Goal: Participate in discussion: Engage in conversation with other users on a specific topic

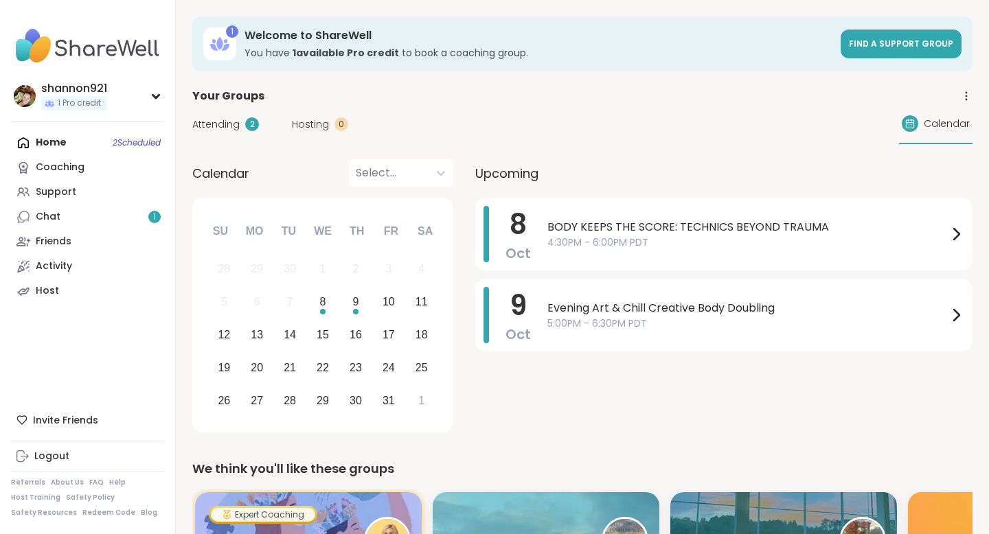
click at [628, 254] on div "BODY KEEPS THE SCORE: TECHNICS BEYOND TRAUMA 4:30PM - 6:00PM PDT" at bounding box center [755, 234] width 417 height 56
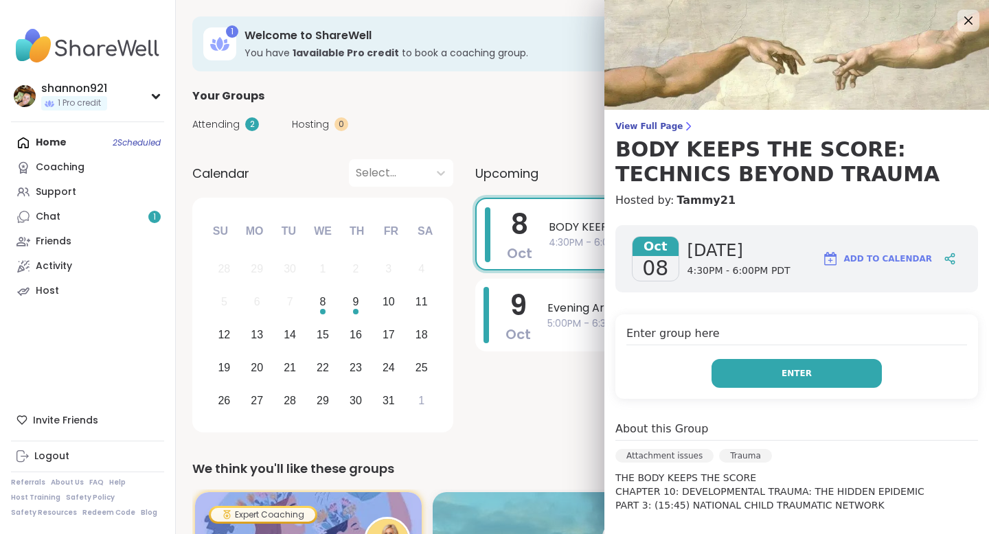
click at [759, 364] on button "Enter" at bounding box center [796, 373] width 170 height 29
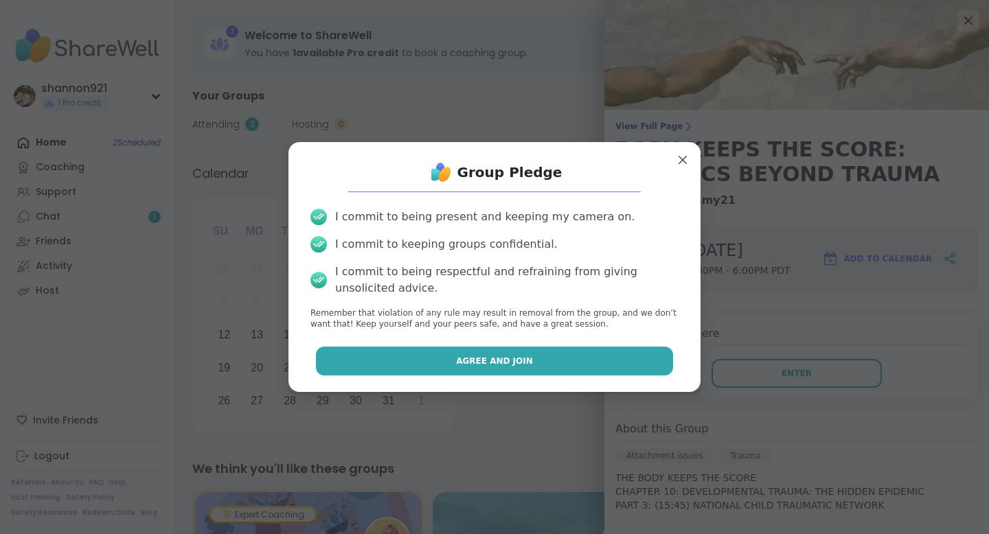
click at [617, 362] on button "Agree and Join" at bounding box center [495, 361] width 358 height 29
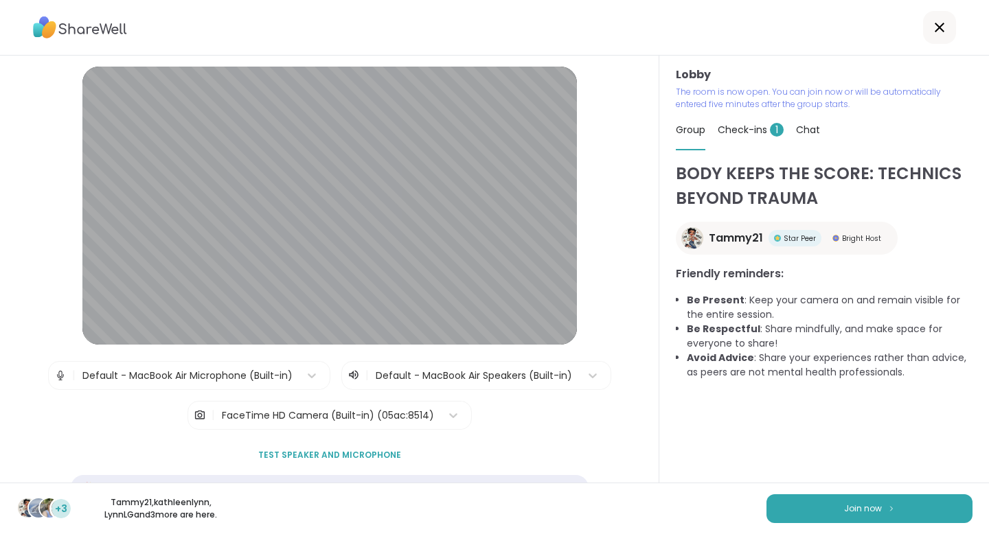
click at [755, 136] on span "Check-ins 1" at bounding box center [751, 130] width 66 height 14
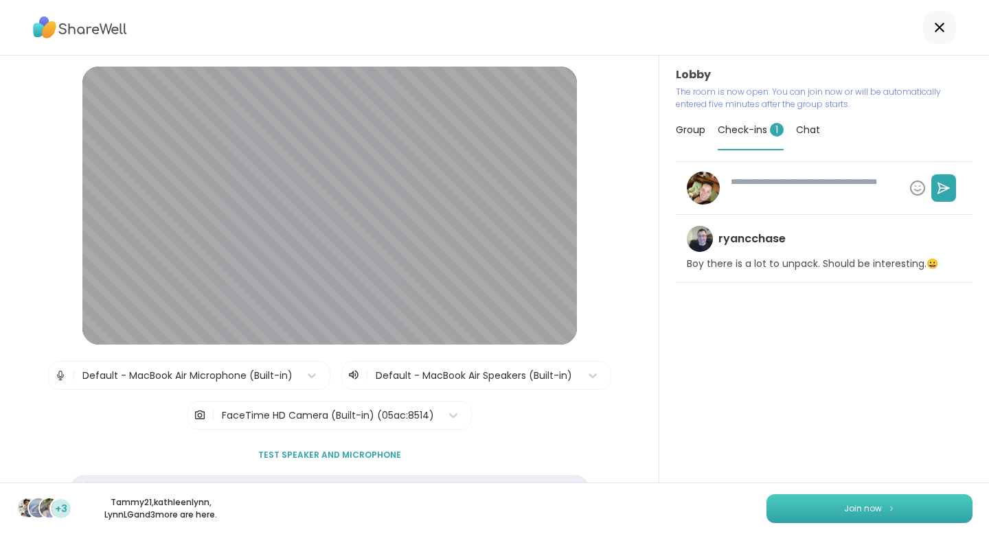
click at [805, 502] on button "Join now" at bounding box center [869, 508] width 206 height 29
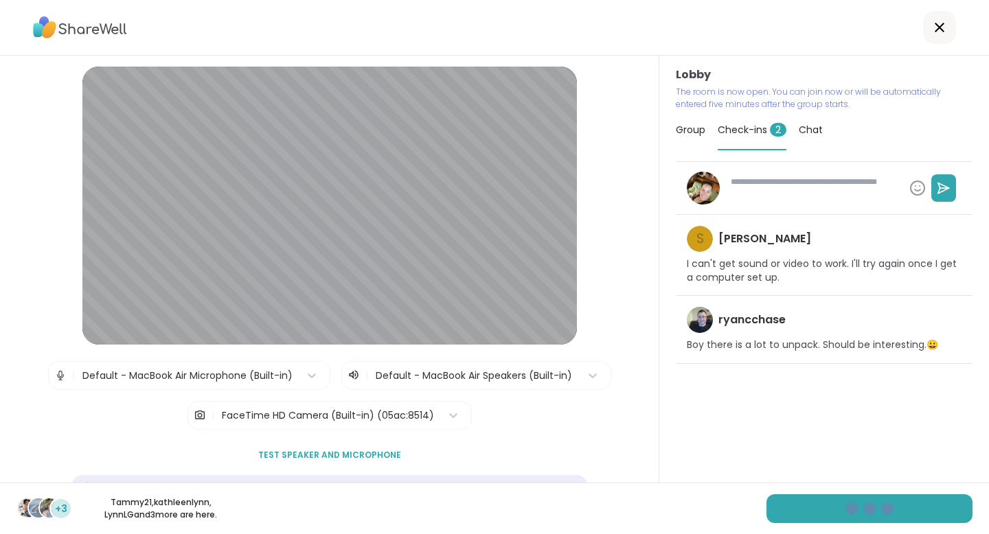
type textarea "*"
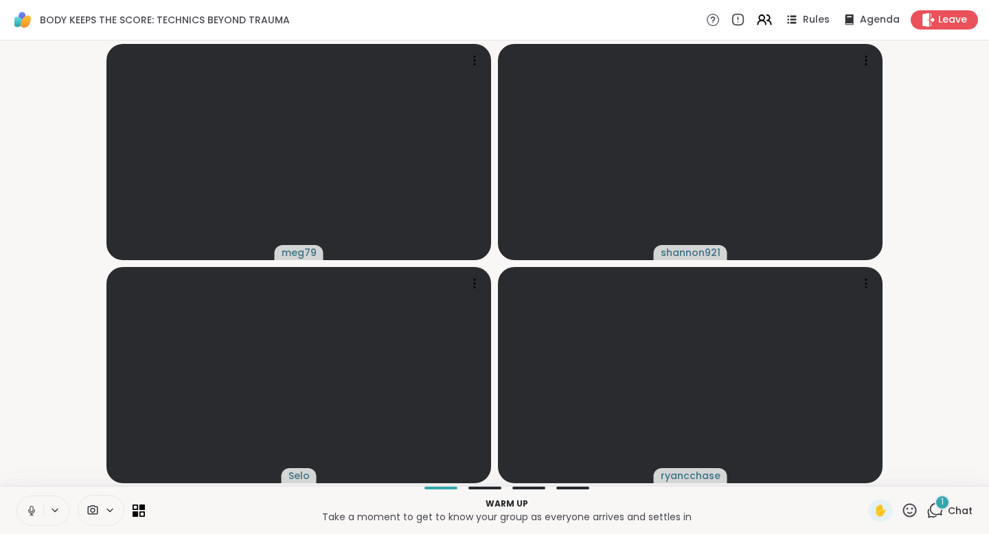
click at [30, 508] on icon at bounding box center [31, 509] width 3 height 6
click at [933, 510] on icon at bounding box center [934, 510] width 17 height 17
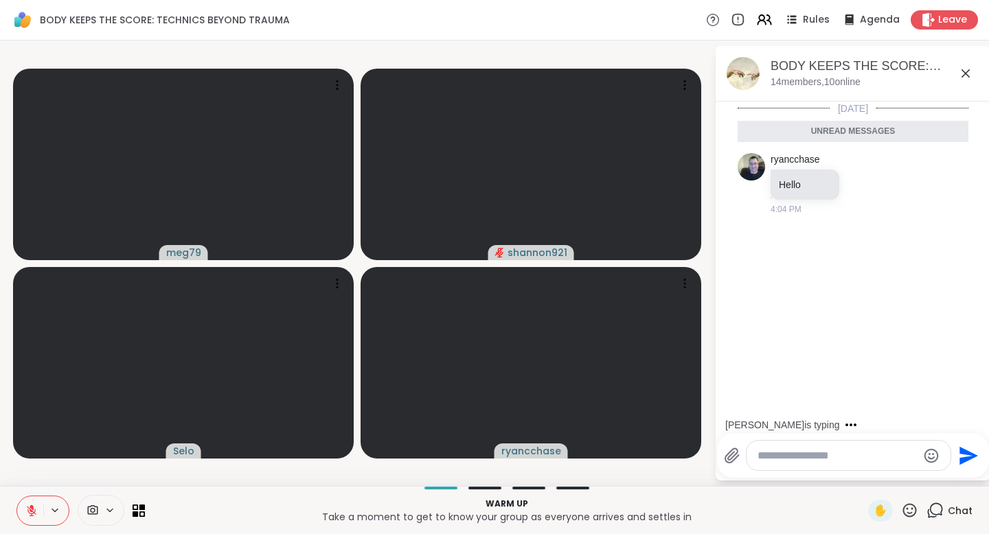
click at [969, 67] on icon at bounding box center [965, 73] width 16 height 16
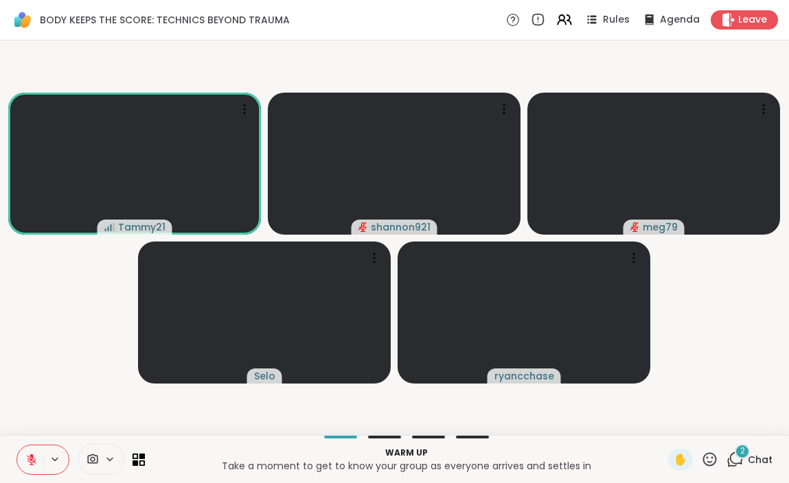
click at [749, 450] on div "2" at bounding box center [742, 451] width 15 height 15
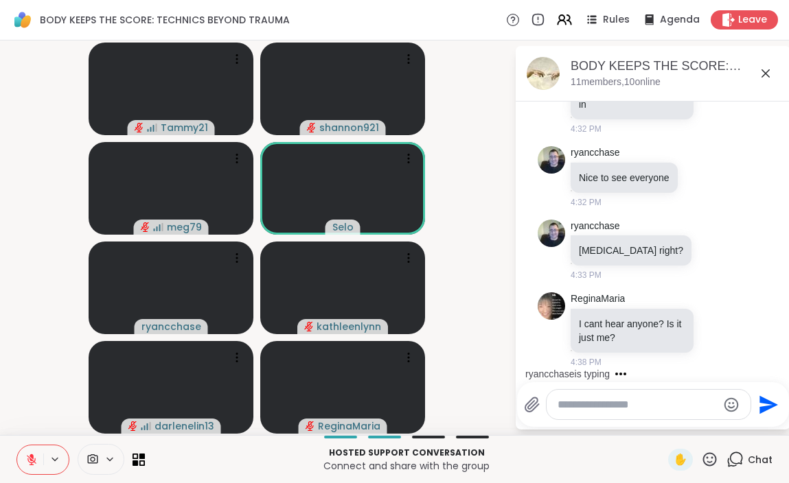
scroll to position [450, 0]
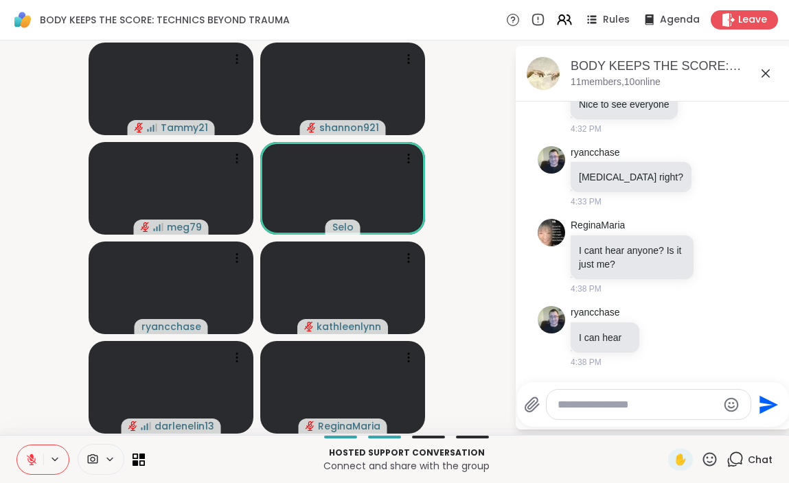
click at [32, 457] on icon at bounding box center [32, 456] width 4 height 5
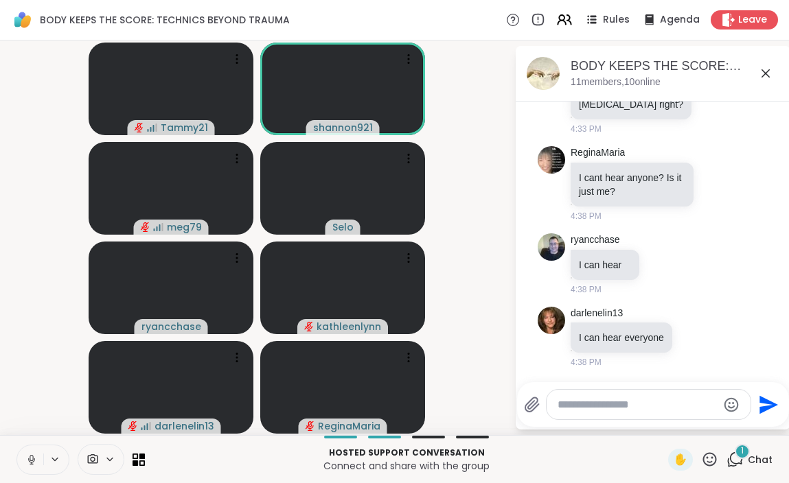
scroll to position [597, 0]
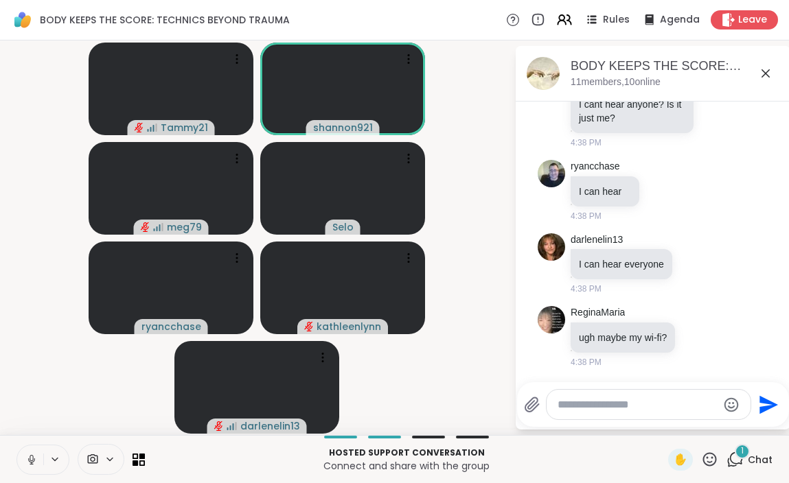
click at [29, 455] on icon at bounding box center [31, 460] width 12 height 12
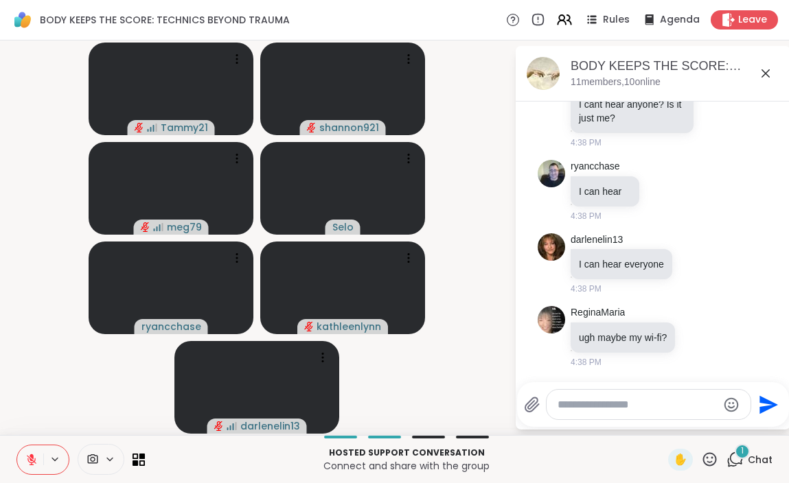
click at [28, 455] on icon at bounding box center [31, 460] width 12 height 12
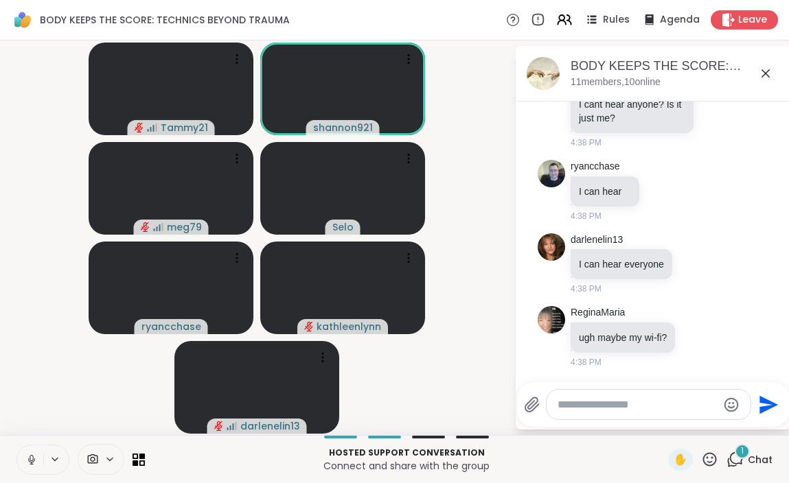
click at [35, 459] on icon at bounding box center [31, 460] width 12 height 12
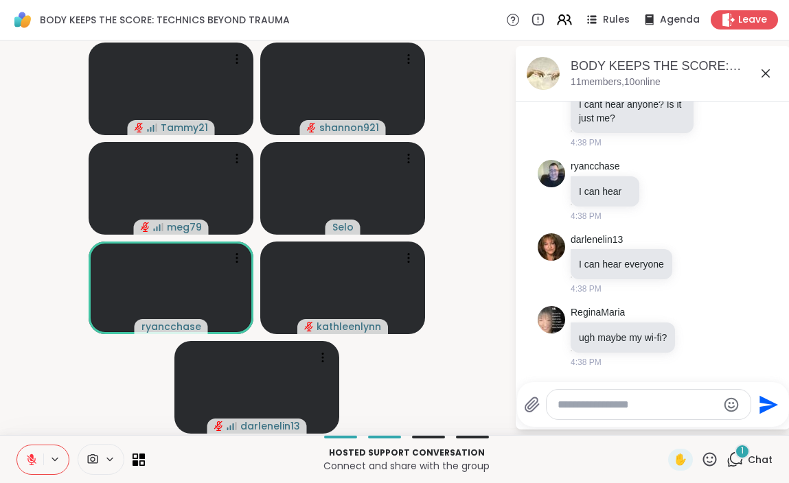
click at [734, 455] on icon at bounding box center [734, 459] width 17 height 17
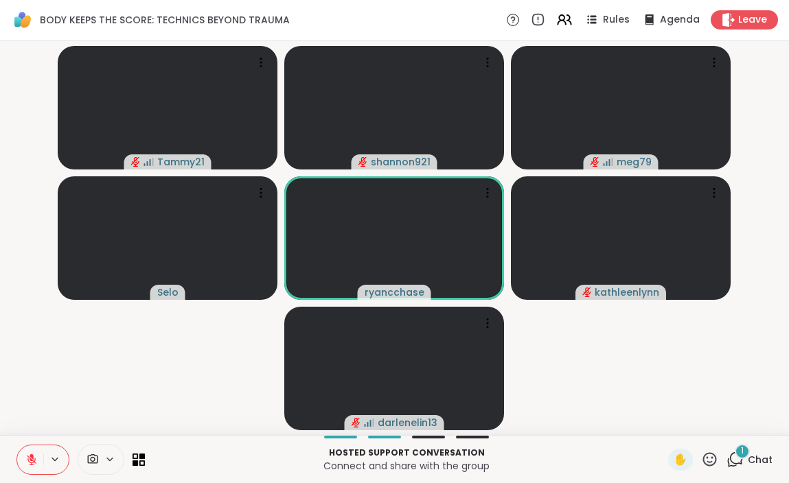
click at [750, 464] on span "Chat" at bounding box center [760, 460] width 25 height 14
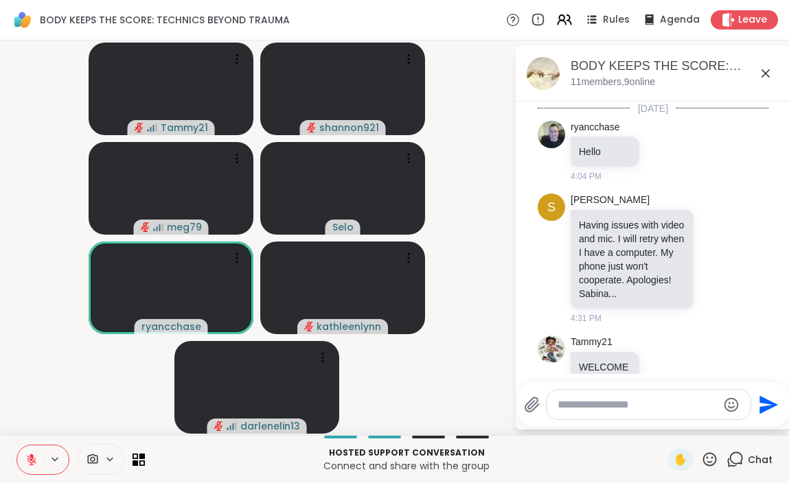
scroll to position [629, 0]
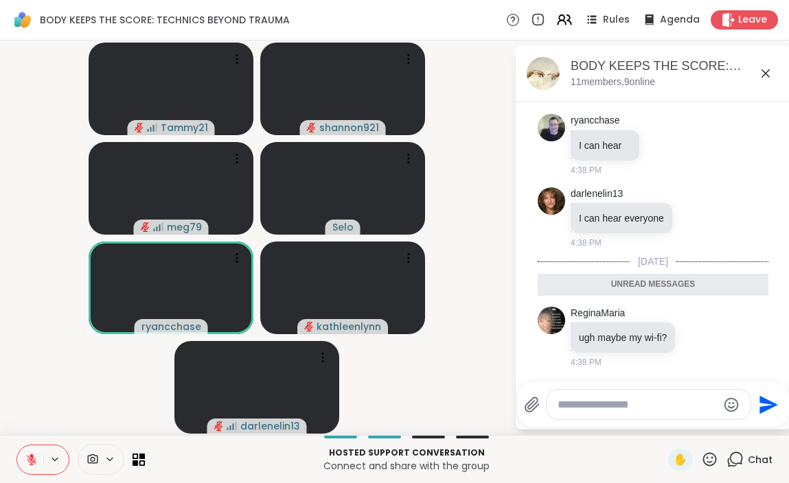
click at [764, 71] on icon at bounding box center [765, 73] width 8 height 8
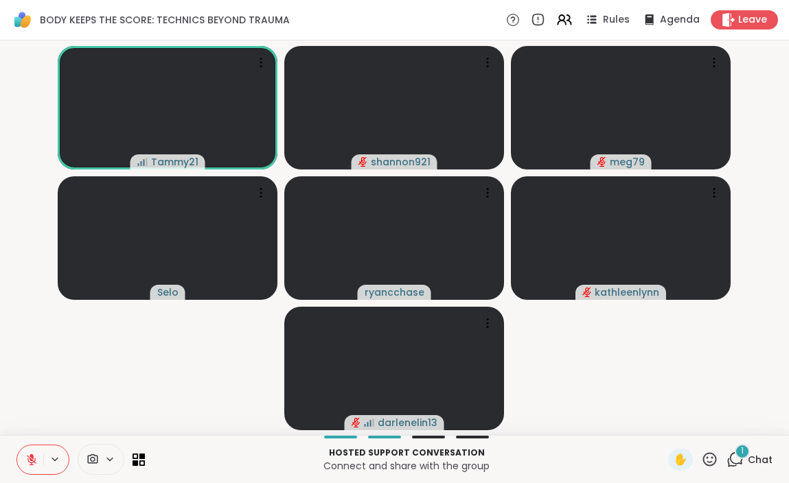
click at [746, 455] on div "1" at bounding box center [742, 451] width 15 height 15
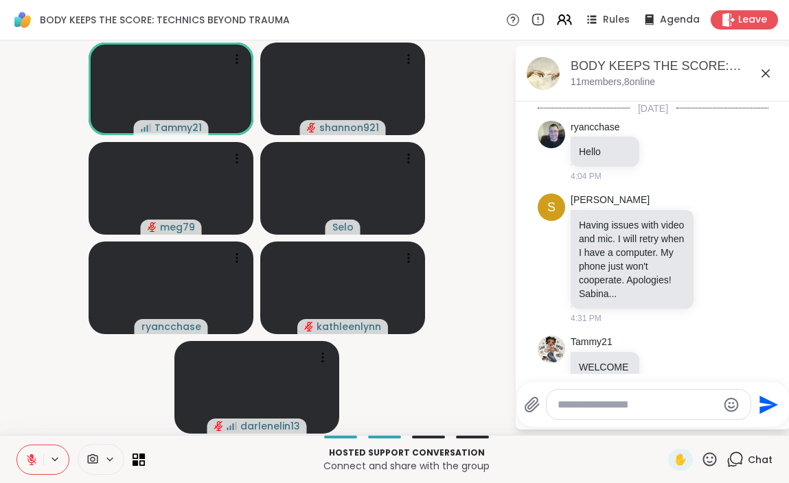
scroll to position [716, 0]
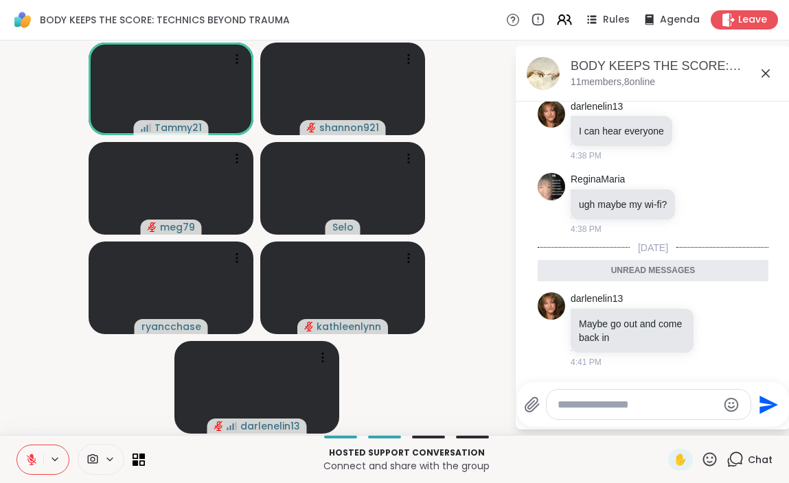
click at [762, 69] on icon at bounding box center [765, 73] width 16 height 16
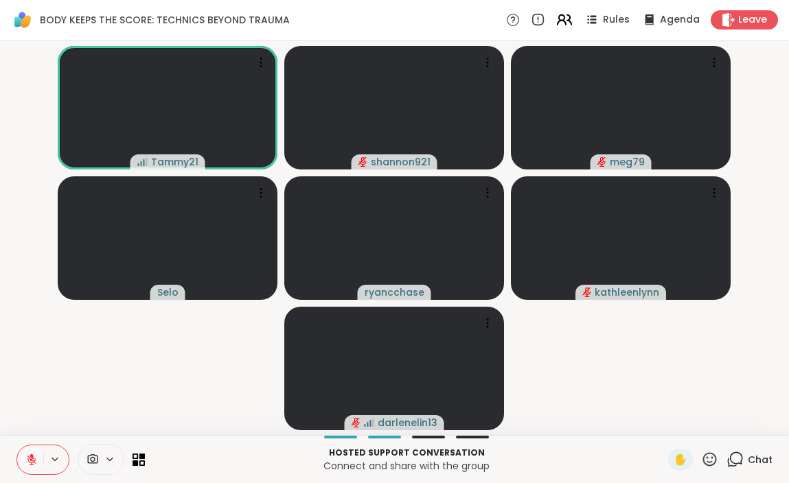
click at [569, 16] on icon at bounding box center [563, 19] width 17 height 17
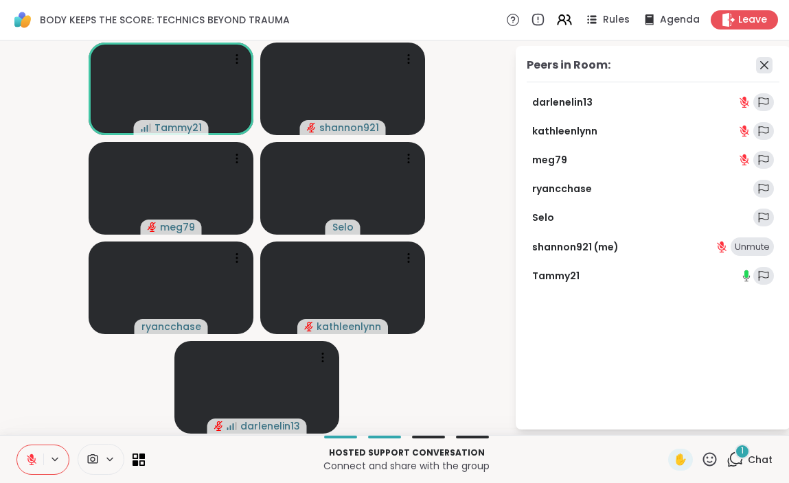
click at [759, 67] on icon at bounding box center [764, 65] width 16 height 16
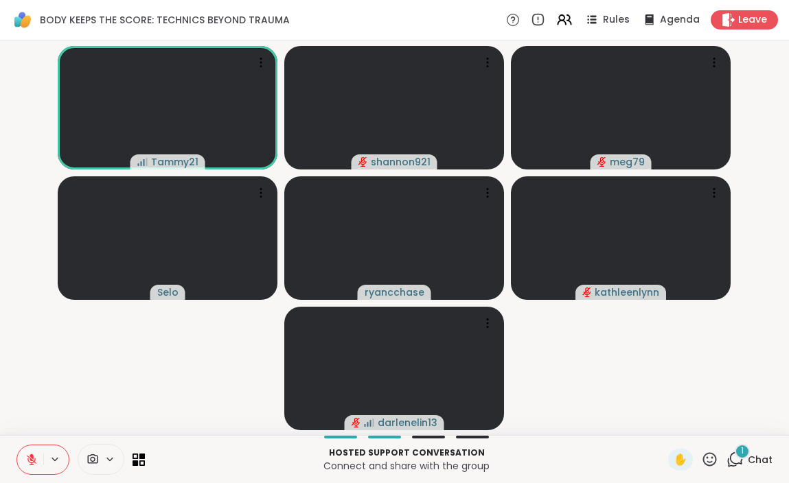
click at [743, 463] on icon at bounding box center [734, 459] width 17 height 17
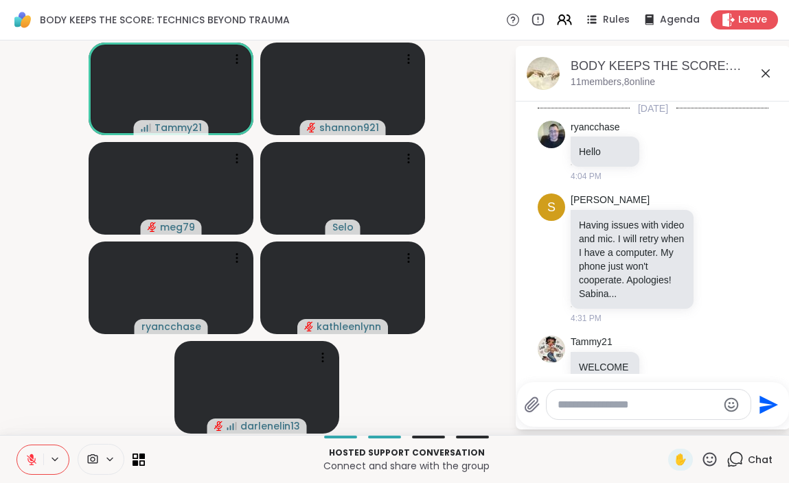
scroll to position [803, 0]
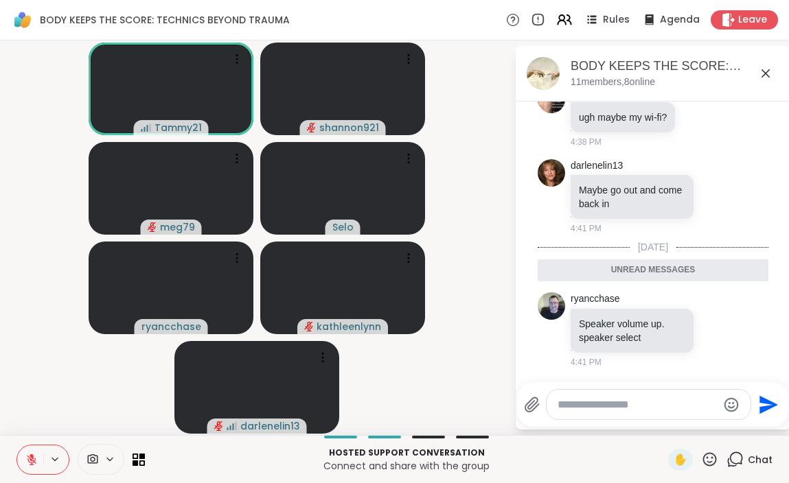
click at [764, 80] on icon at bounding box center [765, 73] width 16 height 16
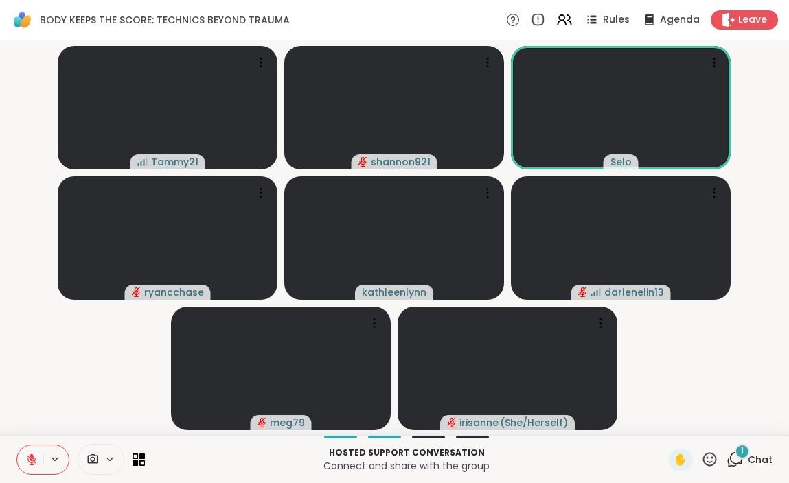
click at [748, 452] on div "1" at bounding box center [742, 451] width 15 height 15
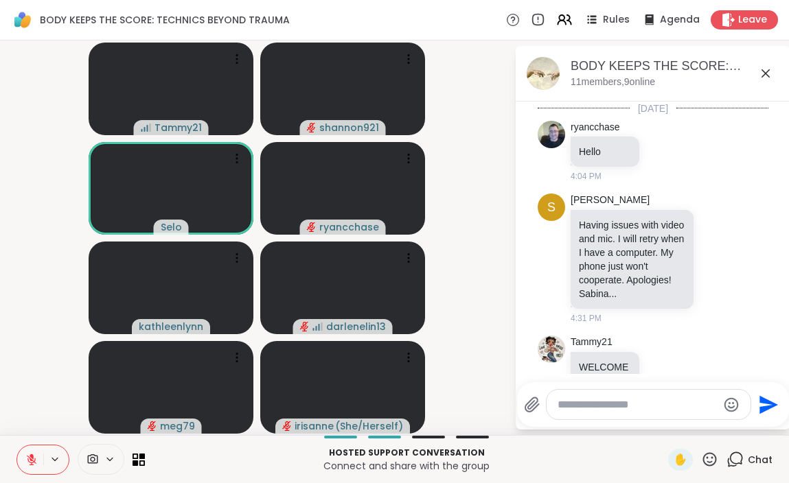
scroll to position [890, 0]
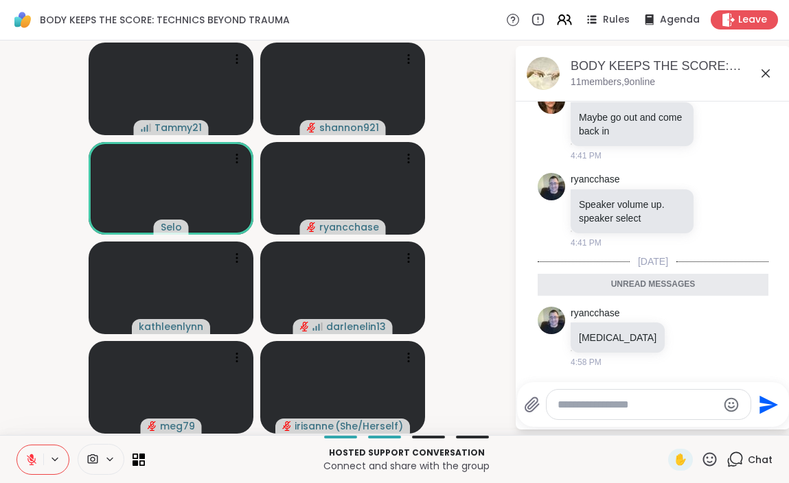
click at [765, 70] on icon at bounding box center [765, 73] width 16 height 16
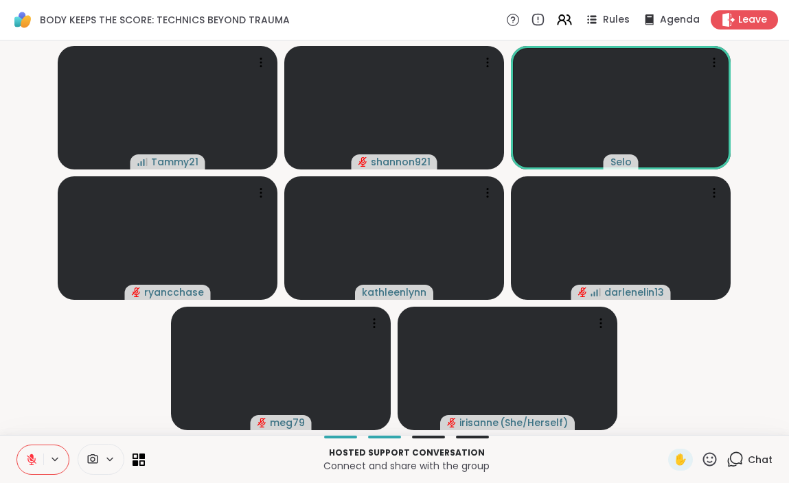
click at [751, 459] on span "Chat" at bounding box center [760, 460] width 25 height 14
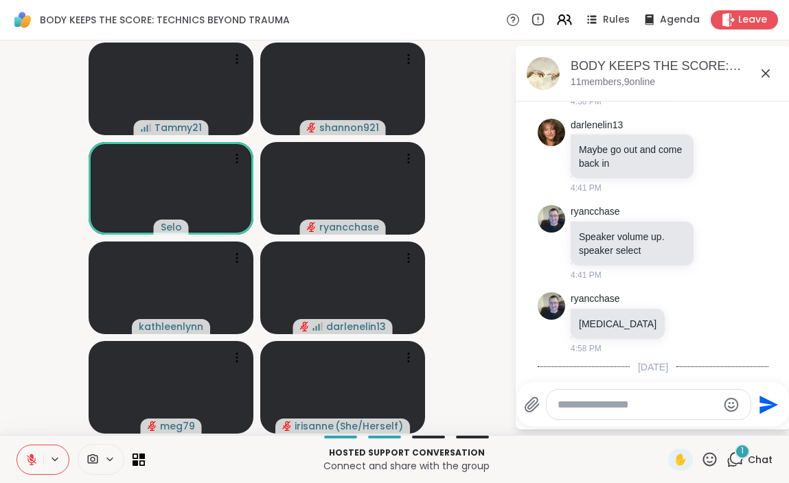
scroll to position [930, 0]
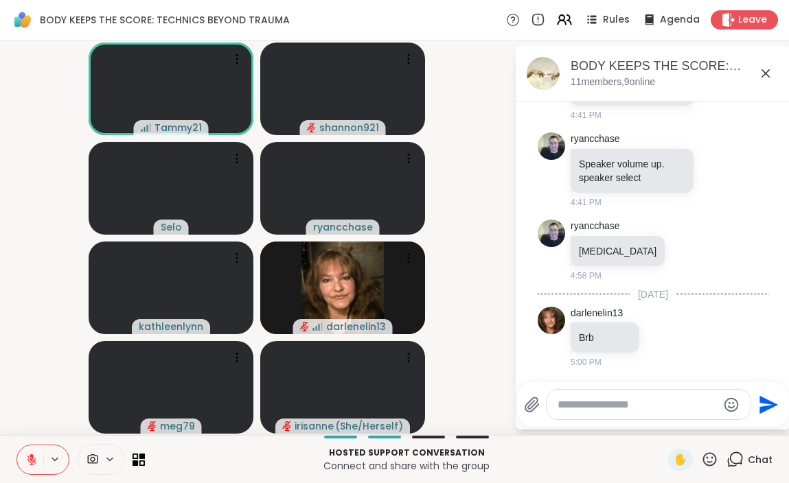
click at [751, 459] on span "Chat" at bounding box center [760, 460] width 25 height 14
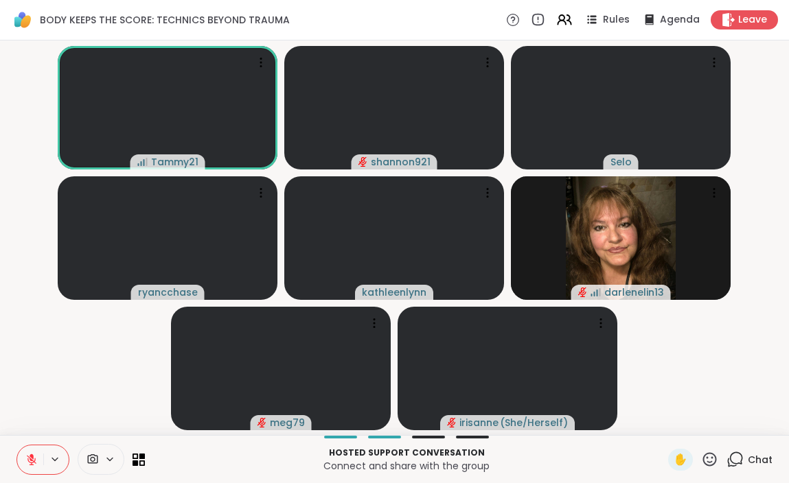
click at [751, 459] on span "Chat" at bounding box center [760, 460] width 25 height 14
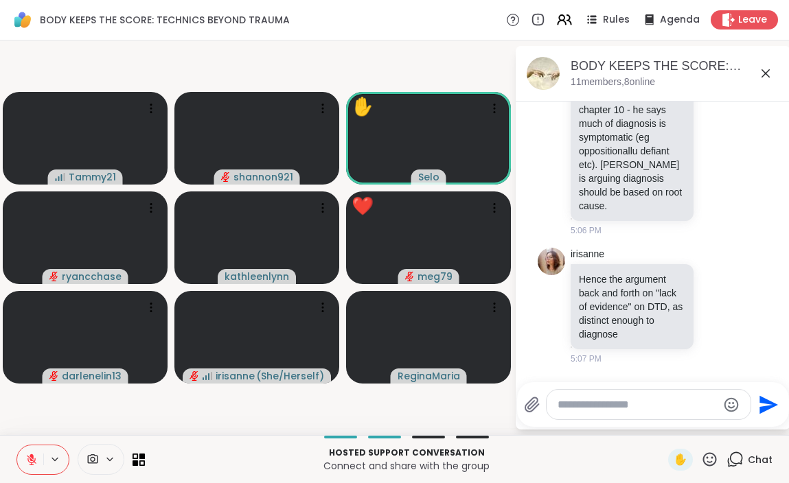
scroll to position [1451, 0]
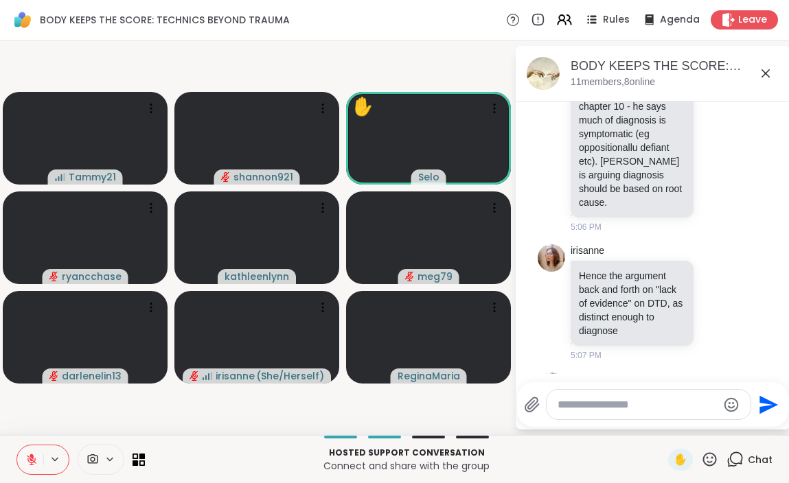
click at [707, 457] on icon at bounding box center [709, 459] width 17 height 17
click at [676, 418] on span "❤️" at bounding box center [670, 423] width 14 height 16
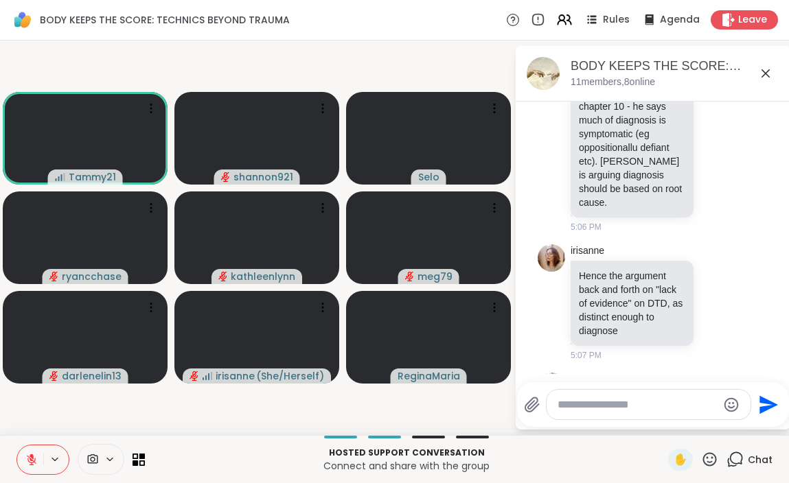
click at [93, 452] on div at bounding box center [101, 459] width 47 height 31
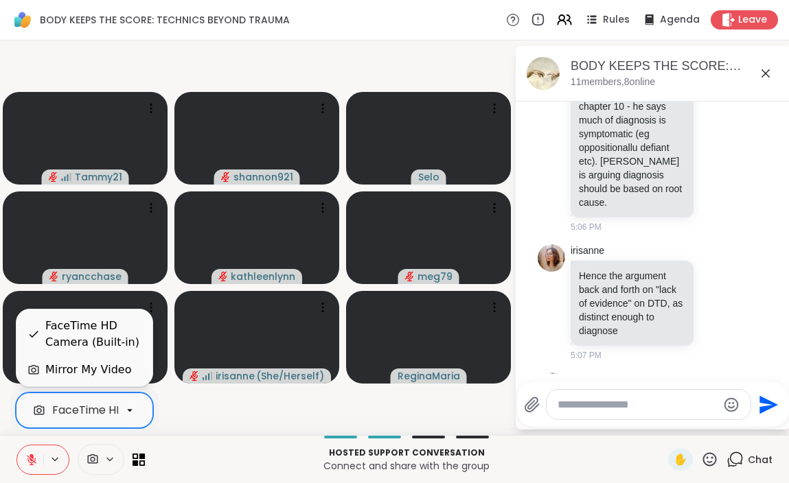
scroll to position [0, 84]
click at [113, 410] on div "FaceTime HD Camera (Built-in)" at bounding box center [53, 410] width 170 height 16
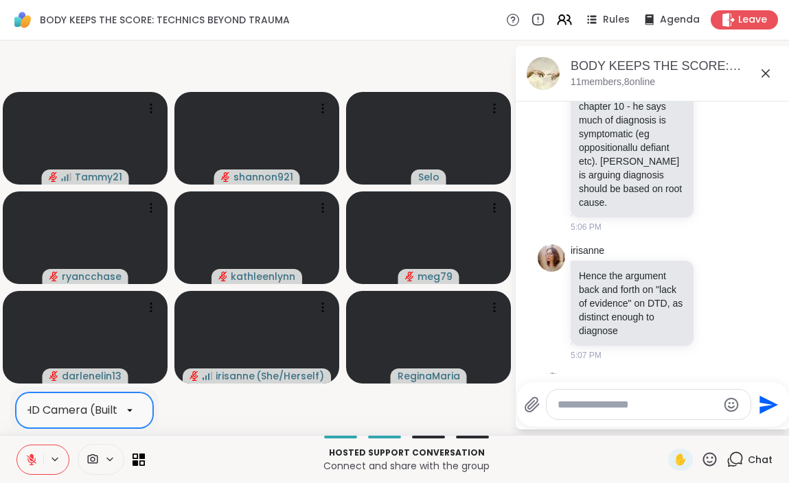
click at [113, 410] on div "FaceTime HD Camera (Built-in)" at bounding box center [53, 410] width 170 height 16
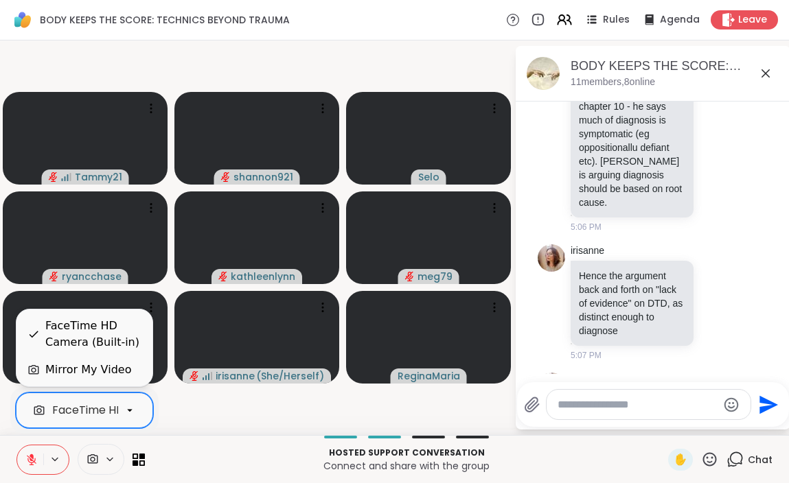
click at [135, 411] on icon at bounding box center [130, 410] width 12 height 12
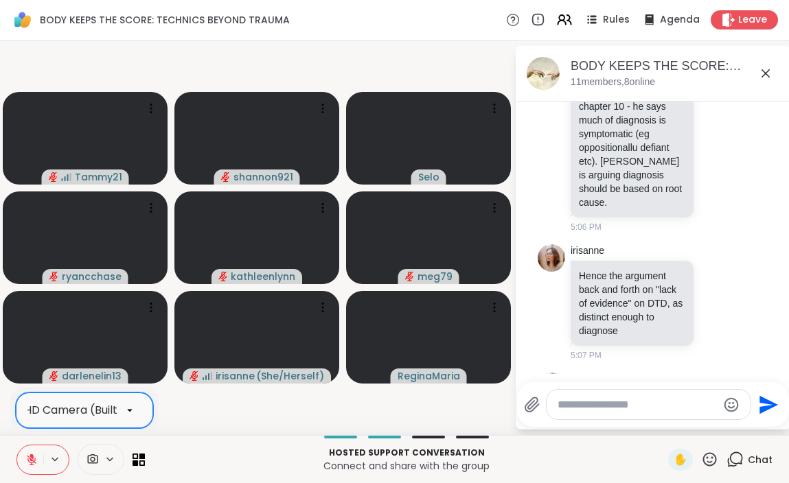
click at [135, 411] on icon at bounding box center [130, 410] width 12 height 12
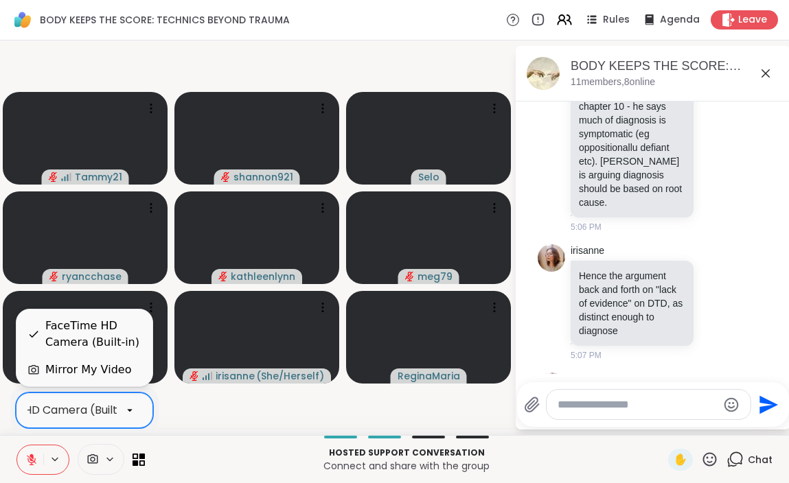
click at [135, 411] on icon at bounding box center [130, 410] width 12 height 12
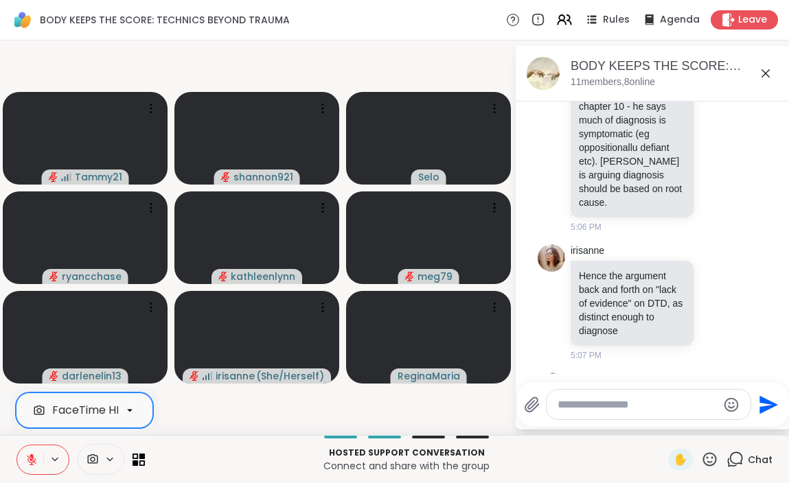
click at [94, 457] on icon at bounding box center [93, 459] width 12 height 13
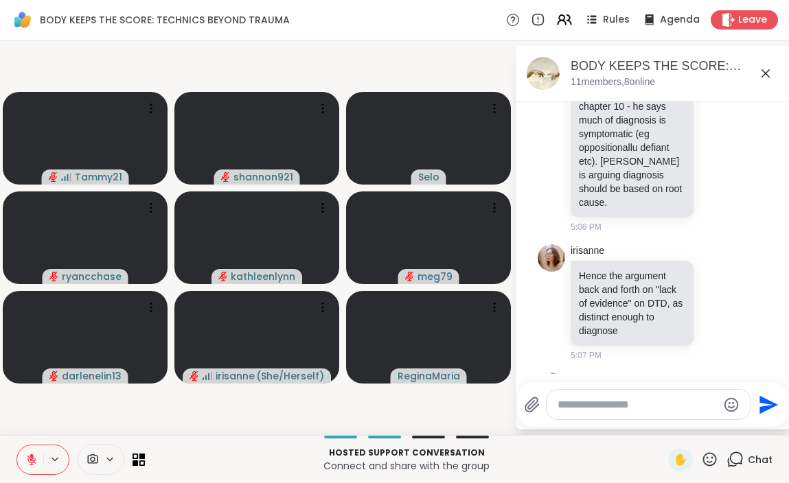
click at [94, 457] on icon at bounding box center [93, 459] width 12 height 13
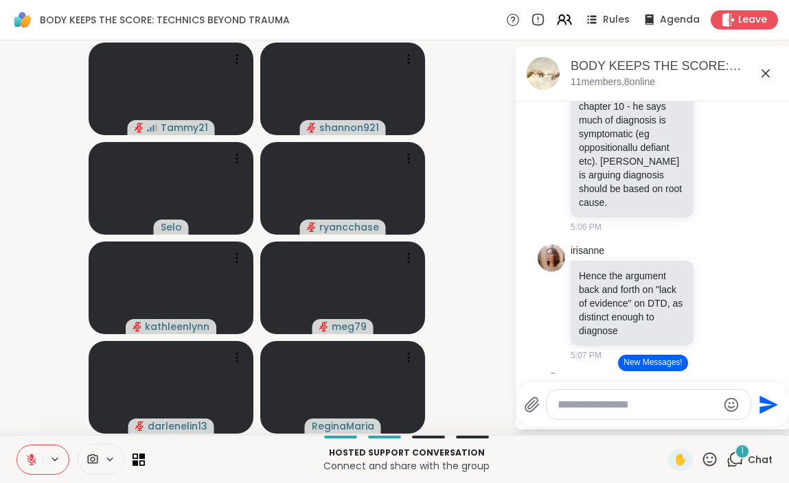
click at [753, 460] on span "Chat" at bounding box center [760, 460] width 25 height 14
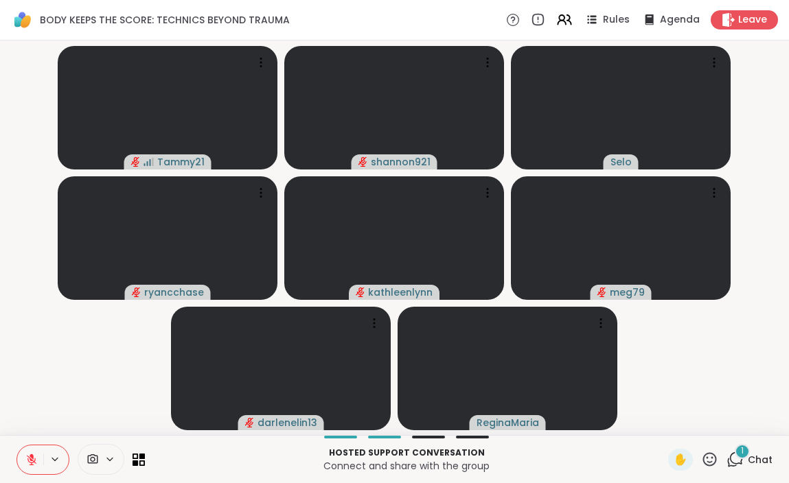
click at [748, 457] on span "Chat" at bounding box center [760, 460] width 25 height 14
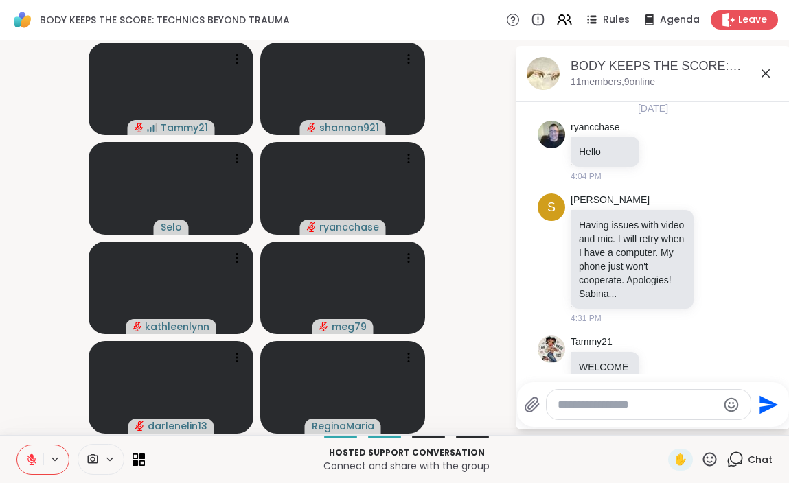
scroll to position [1780, 0]
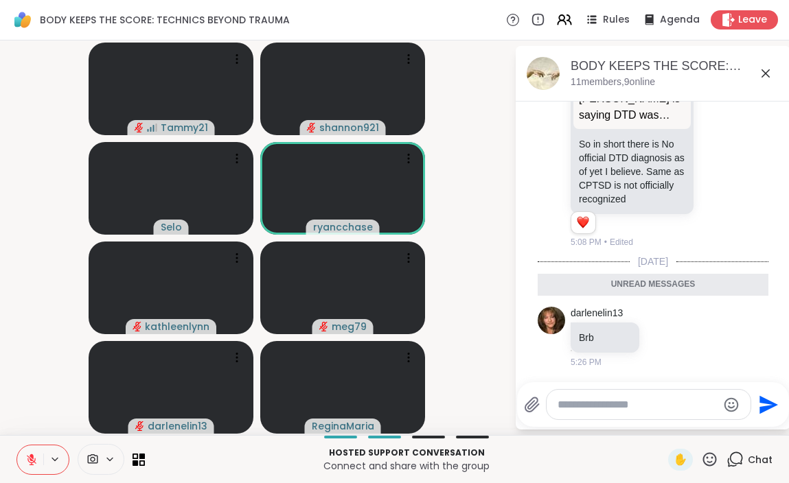
click at [767, 74] on icon at bounding box center [765, 73] width 8 height 8
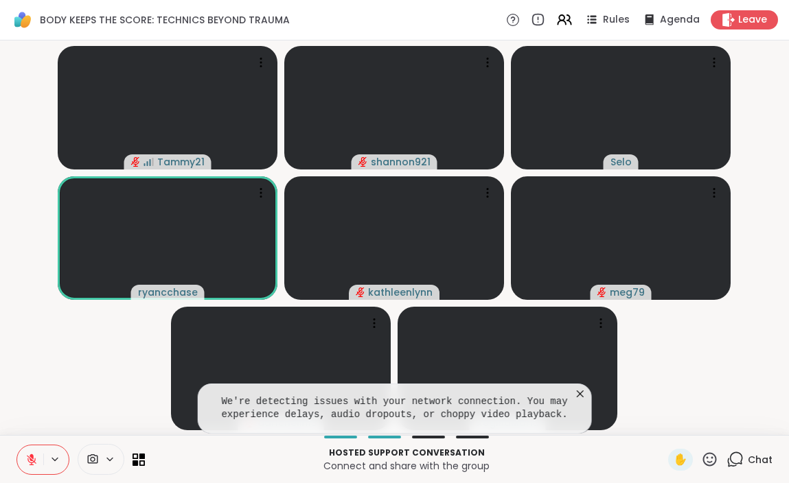
click at [580, 391] on icon at bounding box center [580, 394] width 14 height 14
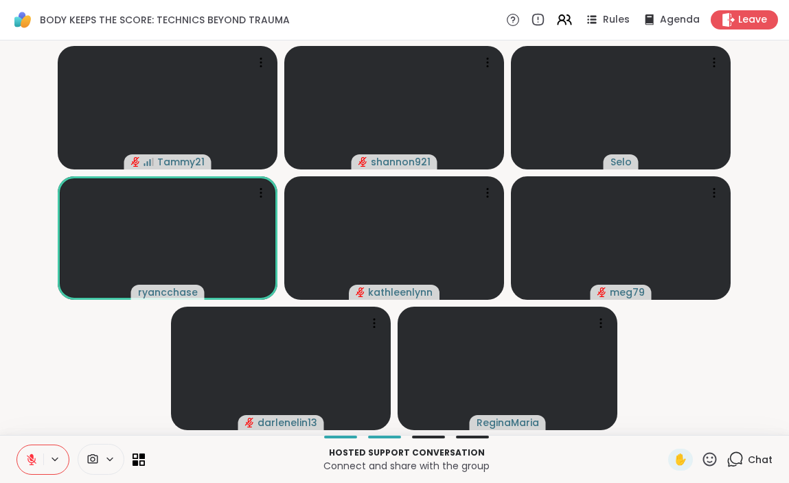
click at [732, 460] on icon at bounding box center [734, 459] width 17 height 17
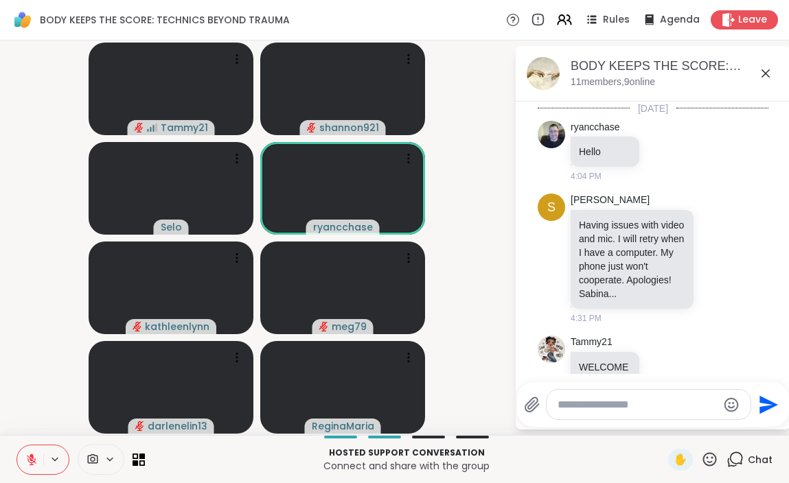
scroll to position [1734, 0]
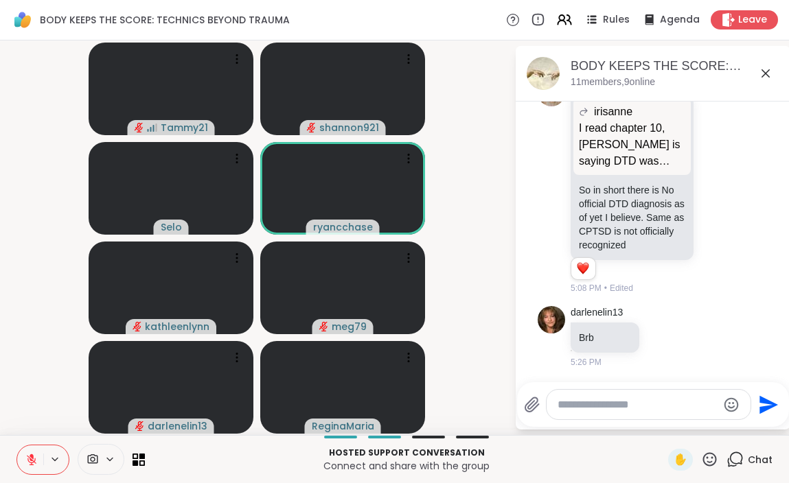
click at [658, 406] on textarea "Type your message" at bounding box center [638, 405] width 160 height 14
type textarea "*******"
click at [26, 456] on icon at bounding box center [31, 460] width 12 height 12
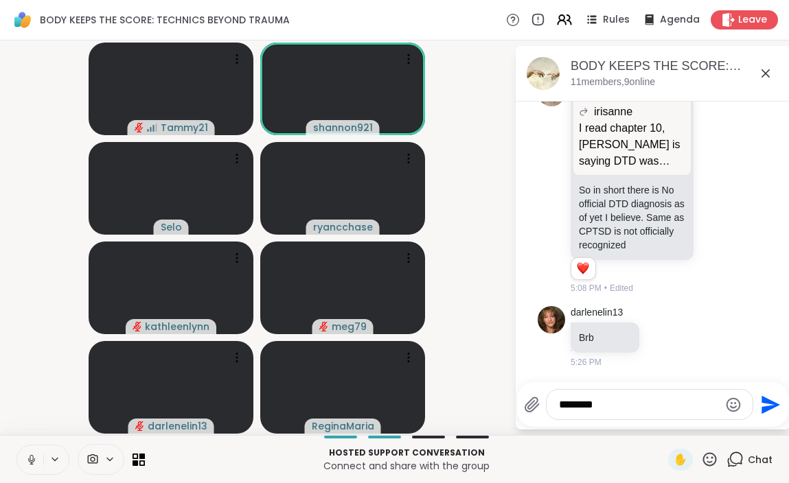
drag, startPoint x: 610, startPoint y: 404, endPoint x: 558, endPoint y: 394, distance: 53.7
click at [558, 394] on div "*******" at bounding box center [650, 405] width 206 height 30
click at [32, 452] on button at bounding box center [30, 460] width 26 height 29
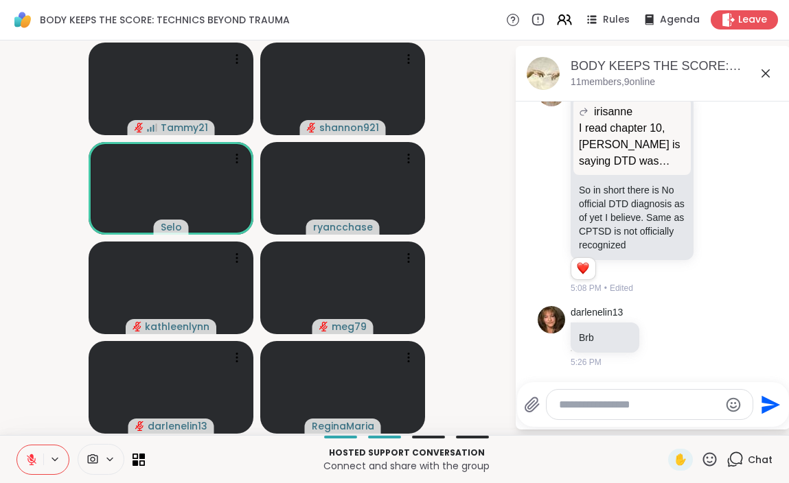
click at [687, 409] on textarea "Type your message" at bounding box center [639, 405] width 160 height 14
type textarea "**********"
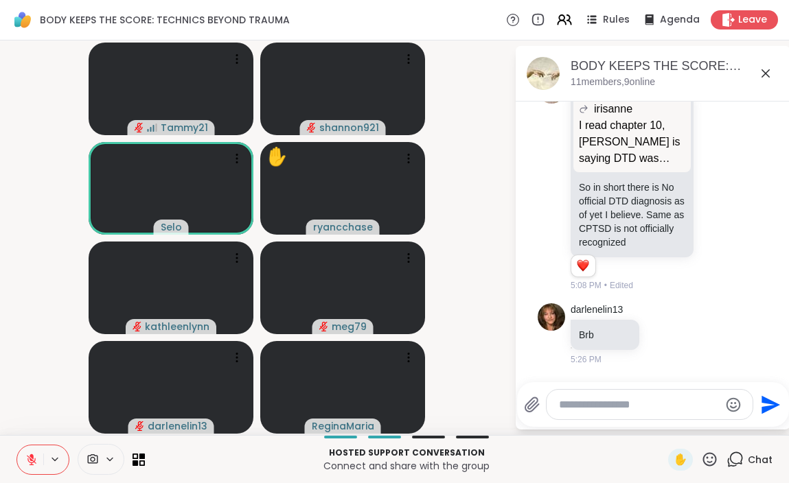
scroll to position [1820, 0]
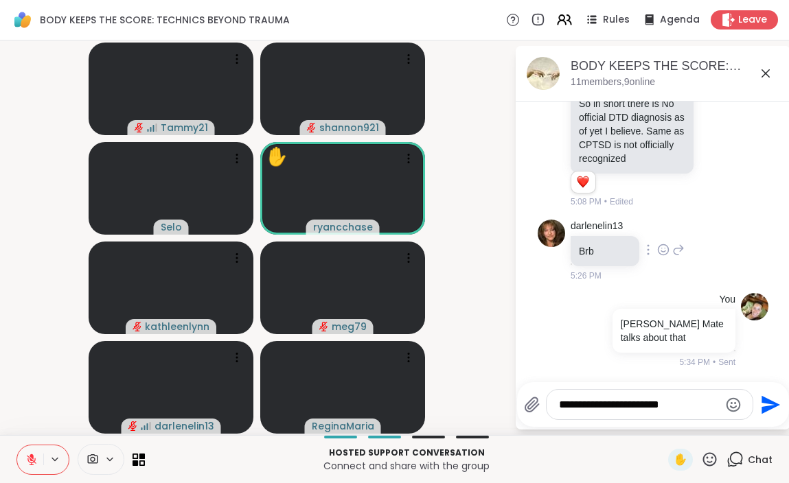
type textarea "**********"
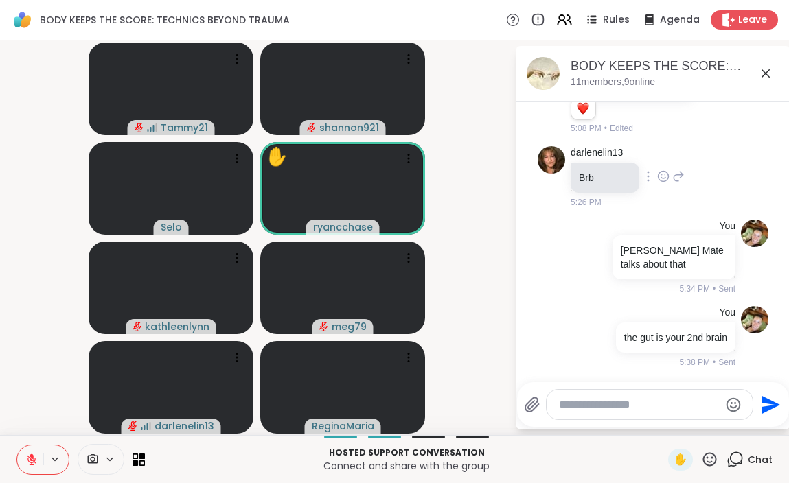
scroll to position [1927, 0]
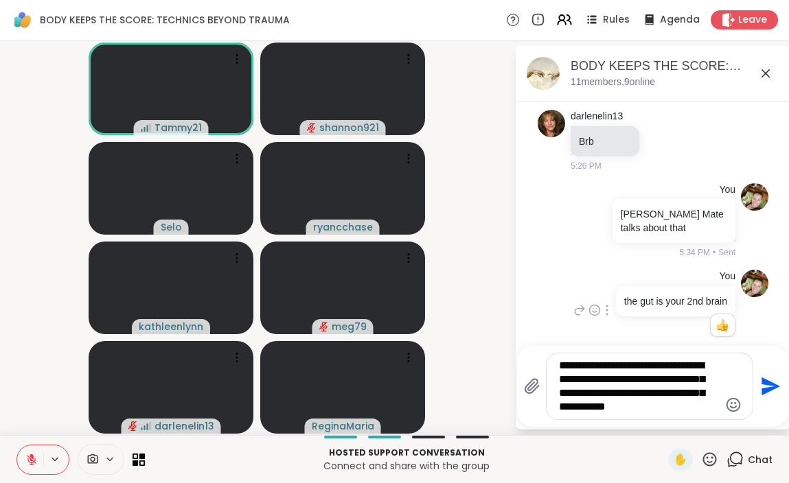
type textarea "**********"
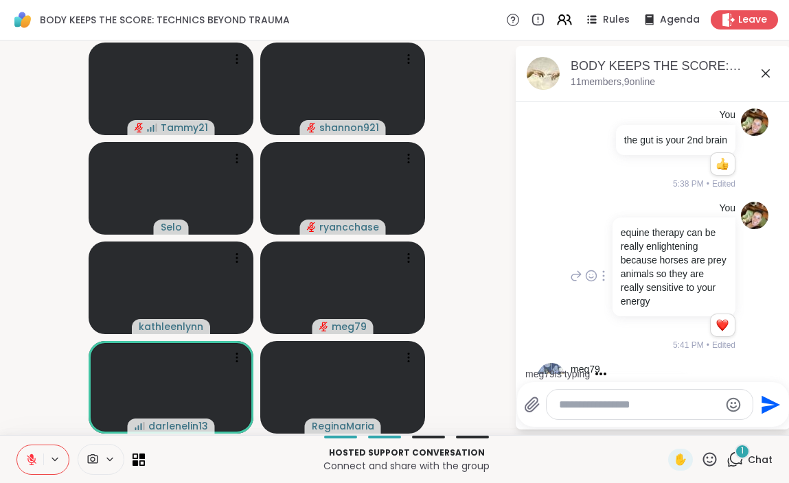
scroll to position [2175, 0]
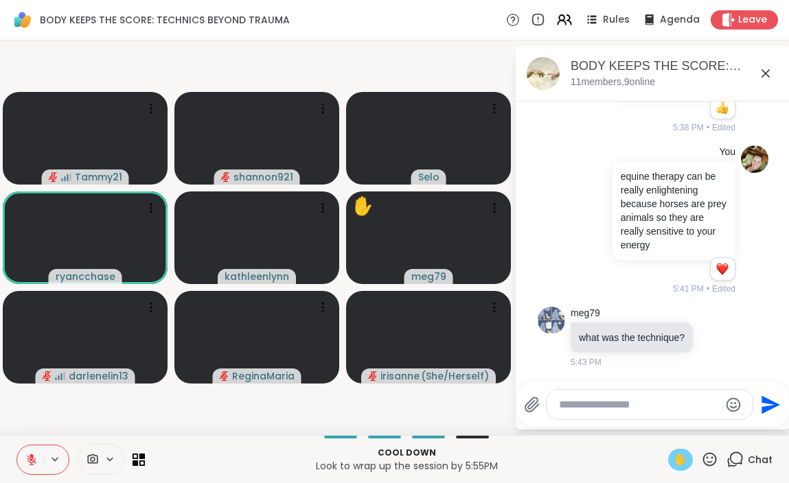
click at [680, 459] on span "✋" at bounding box center [681, 460] width 14 height 16
click at [28, 457] on icon at bounding box center [32, 460] width 10 height 10
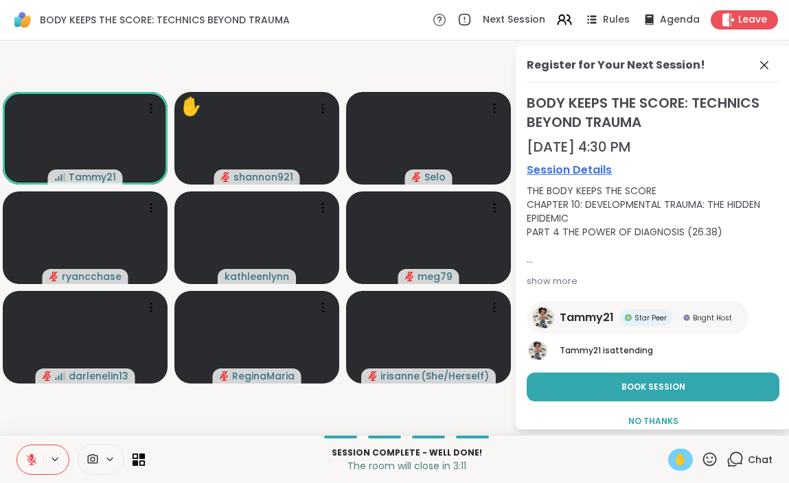
click at [27, 455] on icon at bounding box center [31, 460] width 12 height 12
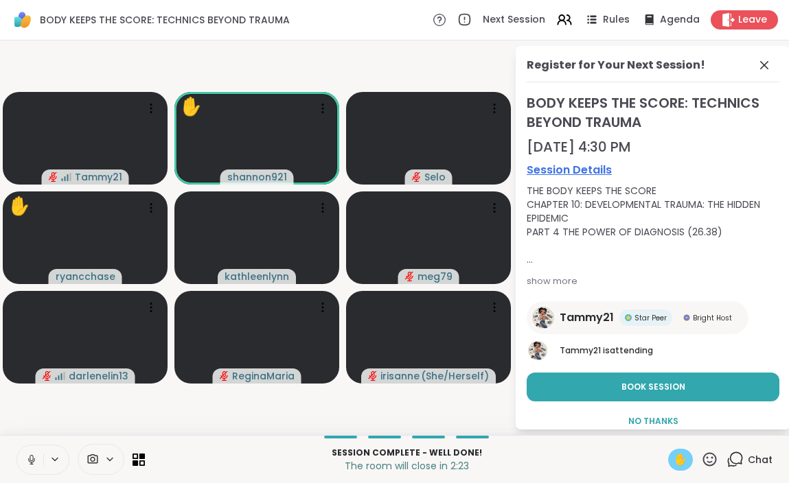
click at [32, 459] on icon at bounding box center [31, 460] width 12 height 12
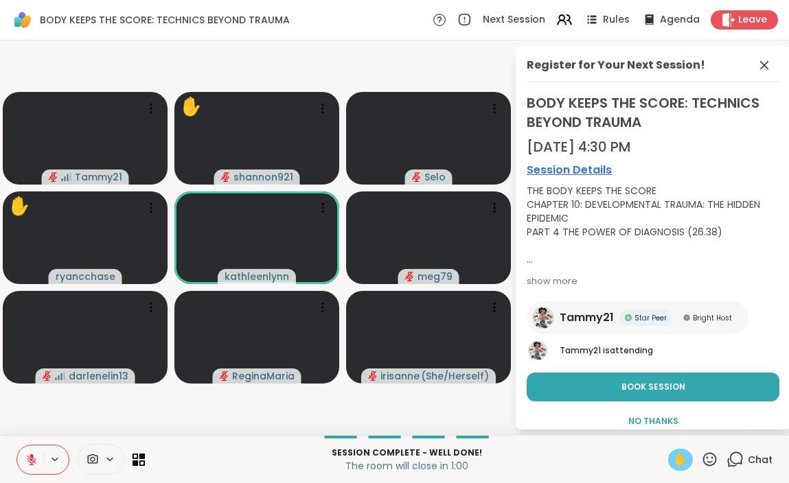
click at [682, 454] on span "✋" at bounding box center [681, 460] width 14 height 16
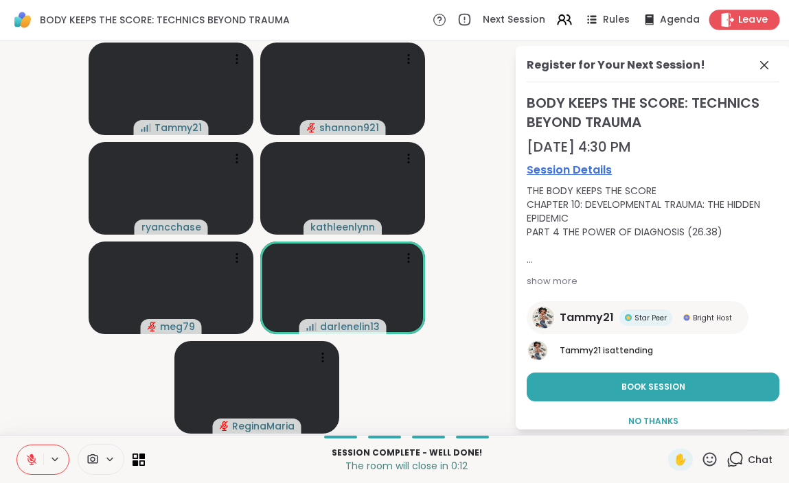
click at [743, 19] on span "Leave" at bounding box center [753, 20] width 30 height 14
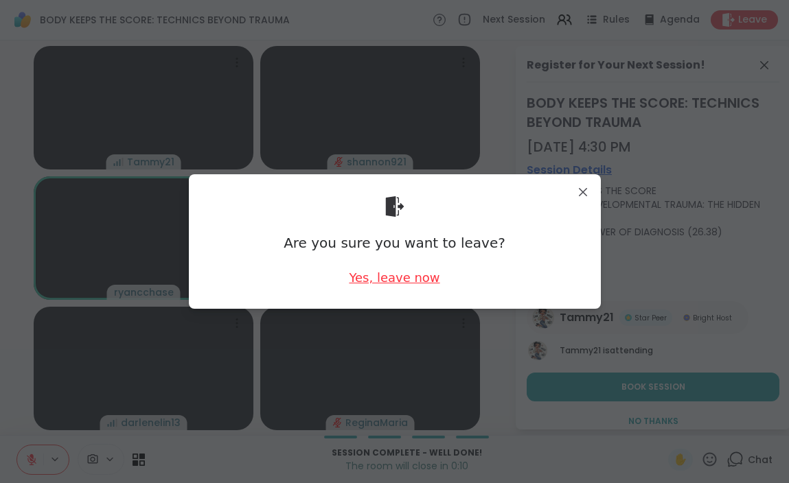
click at [406, 277] on div "Yes, leave now" at bounding box center [394, 277] width 91 height 17
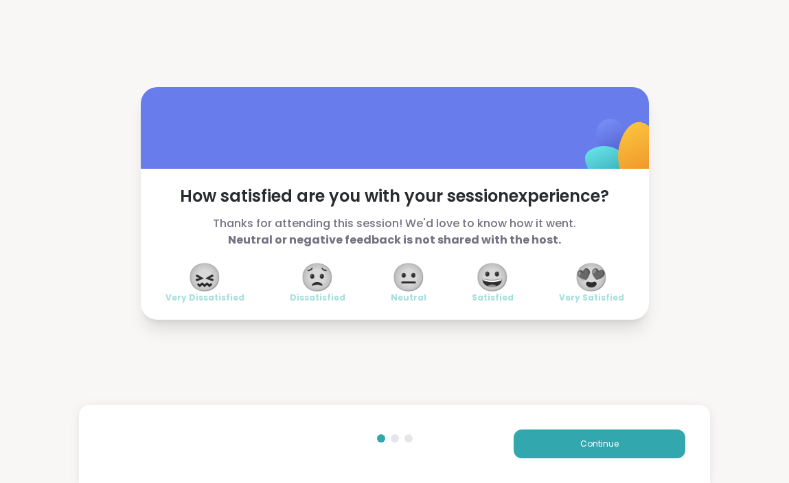
click at [584, 271] on span "😍" at bounding box center [591, 277] width 34 height 25
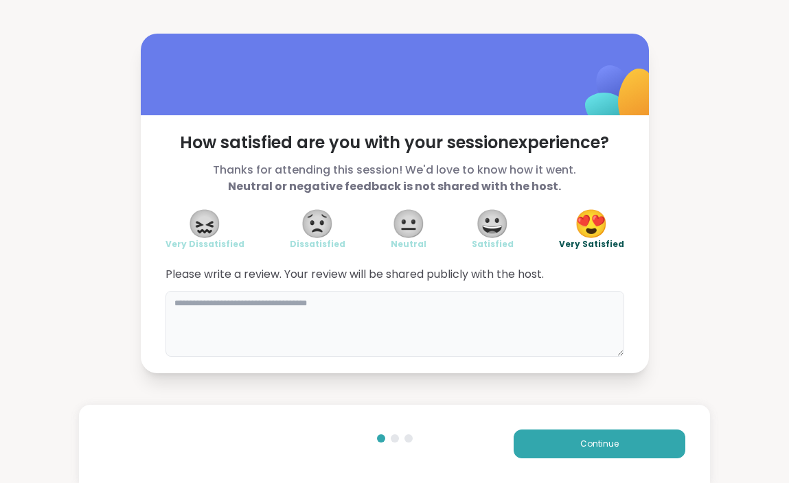
click at [523, 305] on textarea at bounding box center [394, 324] width 459 height 66
click at [211, 304] on textarea "**********" at bounding box center [394, 324] width 459 height 66
click at [369, 305] on textarea "**********" at bounding box center [394, 324] width 459 height 66
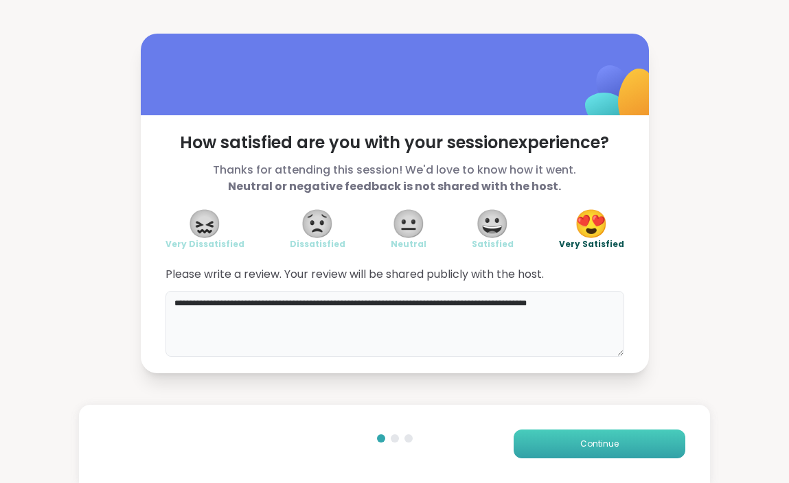
type textarea "**********"
click at [556, 447] on button "Continue" at bounding box center [600, 444] width 172 height 29
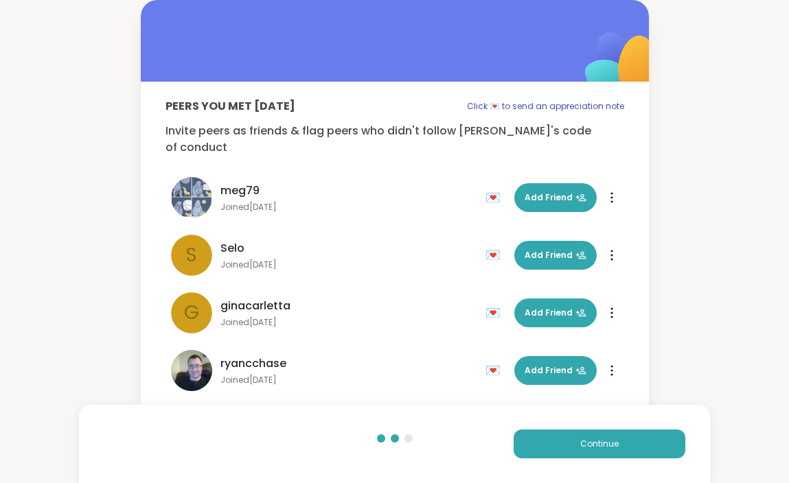
scroll to position [272, 0]
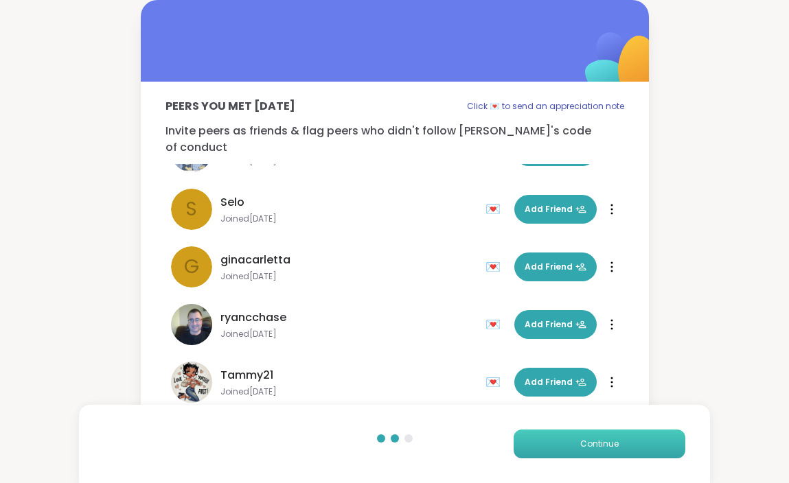
click at [608, 450] on span "Continue" at bounding box center [599, 444] width 38 height 12
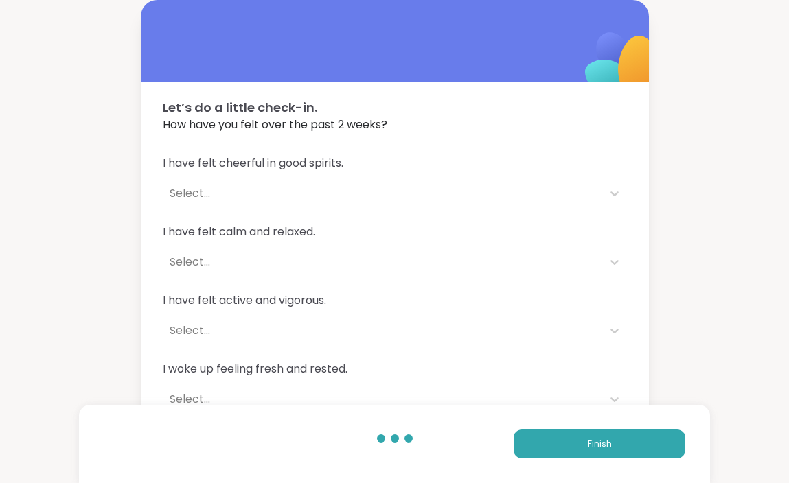
click at [395, 192] on div "Select..." at bounding box center [383, 193] width 426 height 16
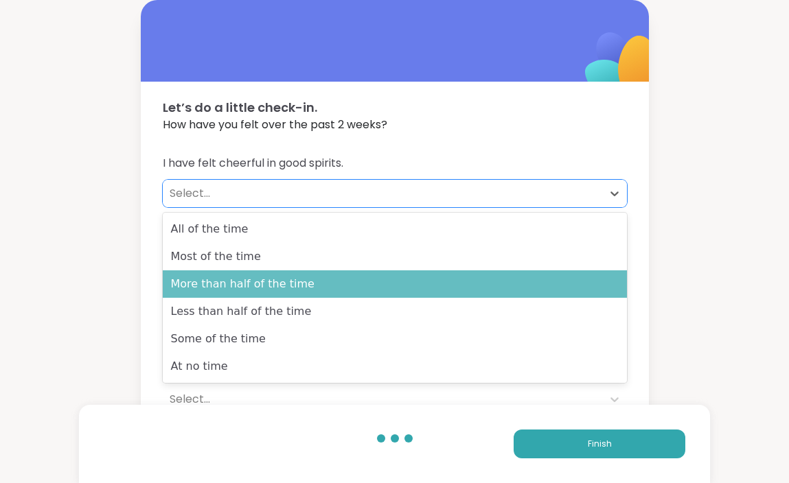
click at [373, 278] on div "More than half of the time" at bounding box center [395, 284] width 464 height 27
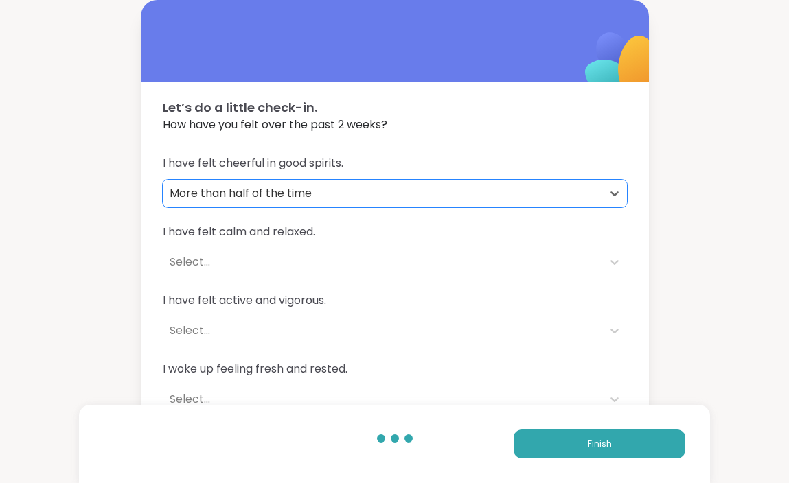
click at [360, 265] on div "Select..." at bounding box center [383, 262] width 426 height 16
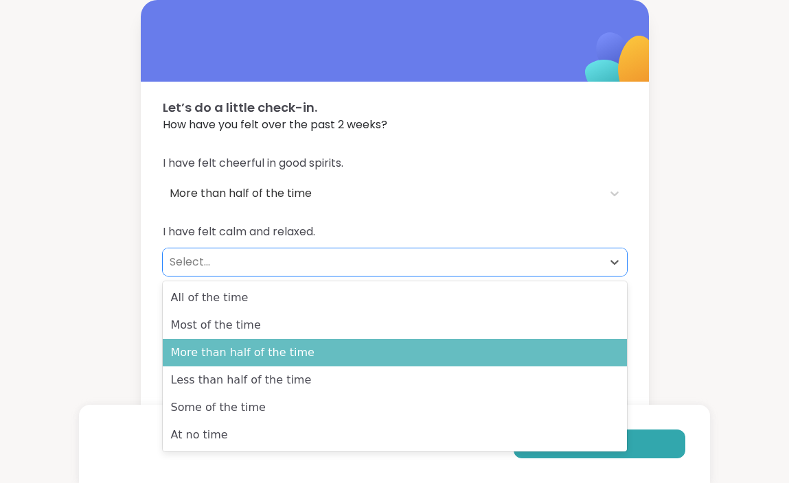
click at [326, 347] on div "More than half of the time" at bounding box center [395, 352] width 464 height 27
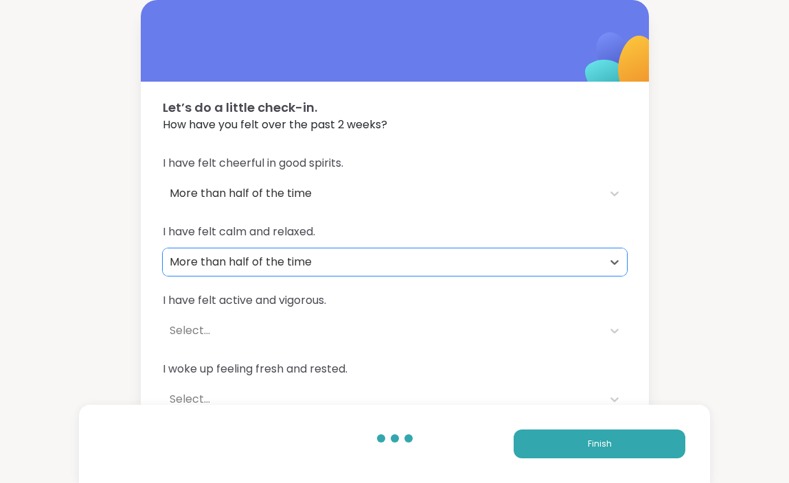
click at [328, 325] on div "Select..." at bounding box center [383, 331] width 426 height 16
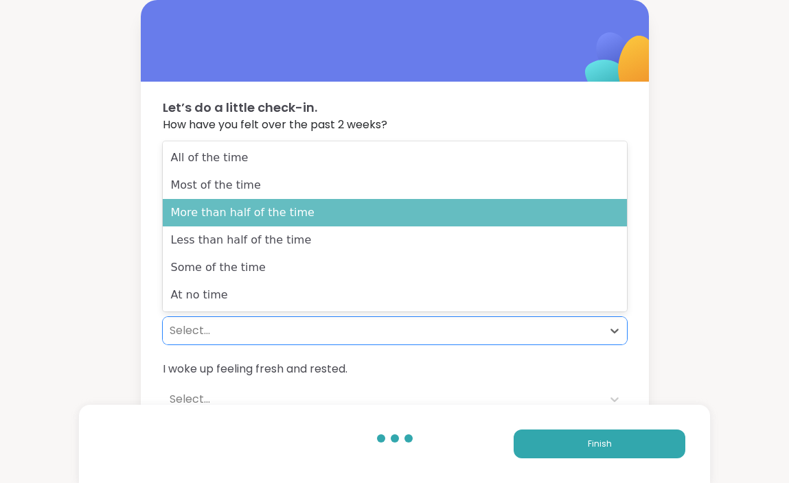
click at [325, 220] on div "More than half of the time" at bounding box center [395, 212] width 464 height 27
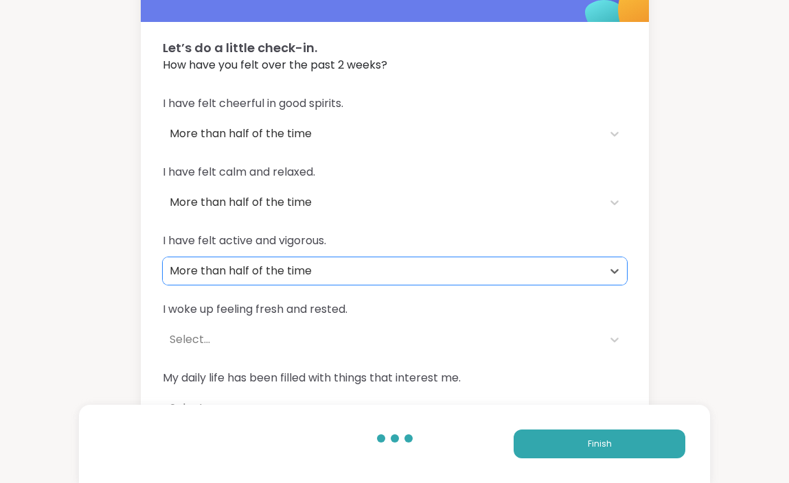
scroll to position [92, 0]
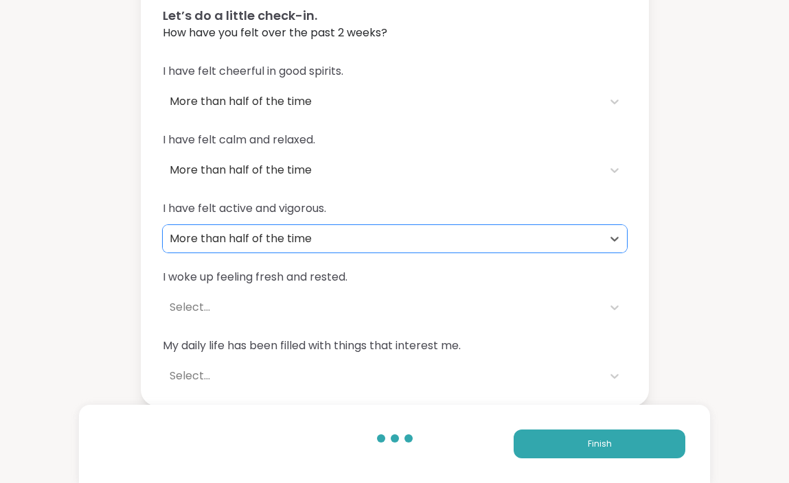
click at [338, 316] on div "Select..." at bounding box center [382, 307] width 439 height 27
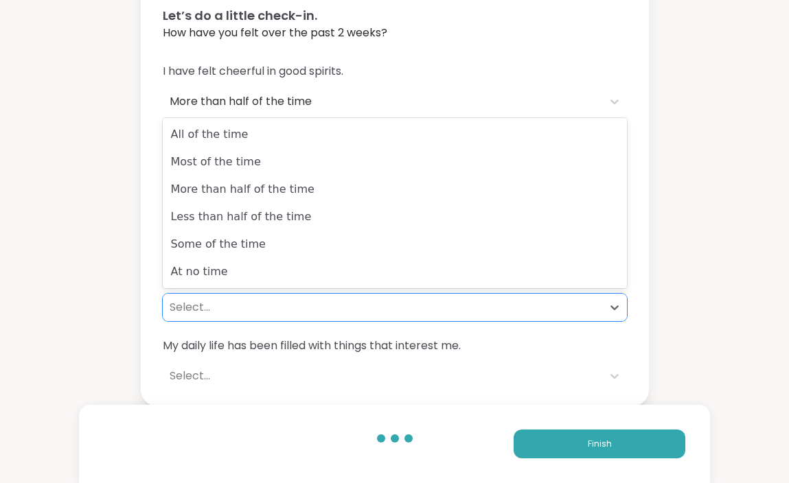
click at [117, 249] on div "Let’s do a little check-in. How have you felt over the past 2 weeks? I have fel…" at bounding box center [394, 157] width 789 height 498
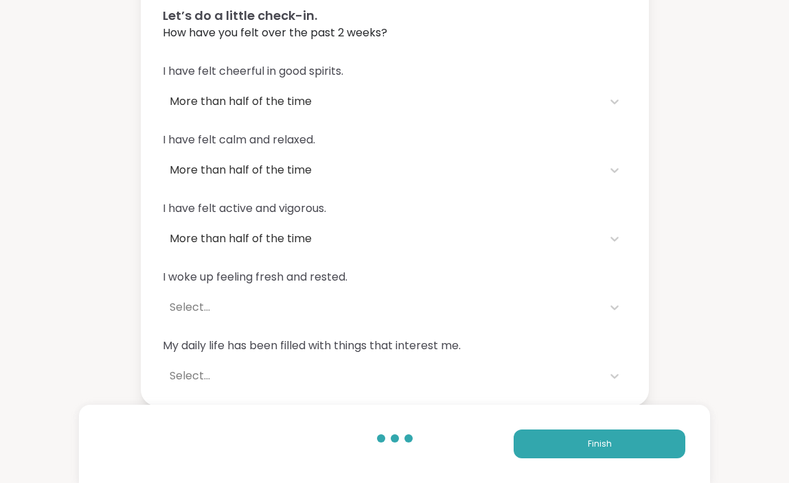
click at [292, 308] on div "Select..." at bounding box center [383, 307] width 426 height 16
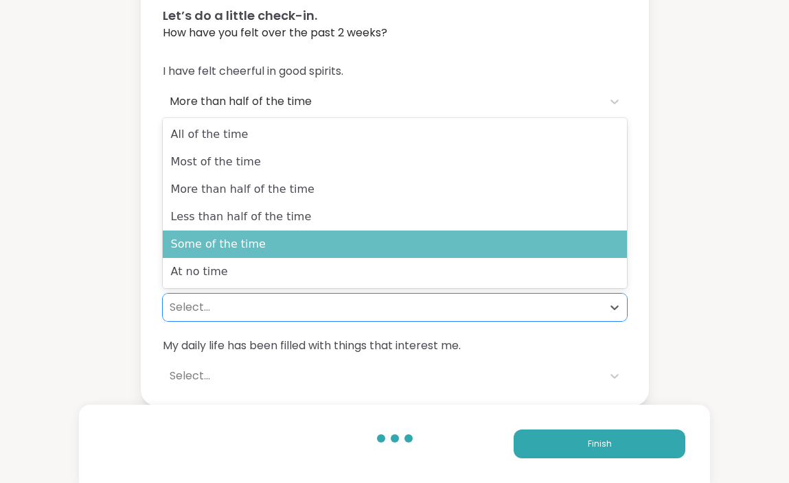
click at [290, 236] on div "Some of the time" at bounding box center [395, 244] width 464 height 27
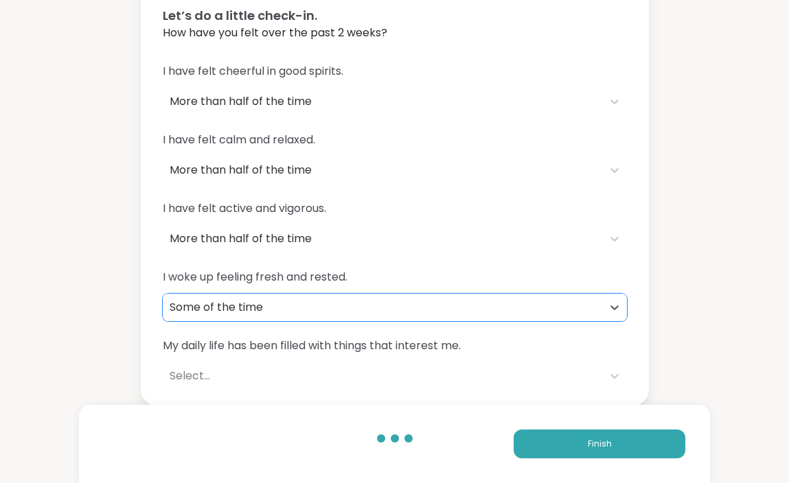
click at [284, 369] on div "Select..." at bounding box center [383, 376] width 426 height 16
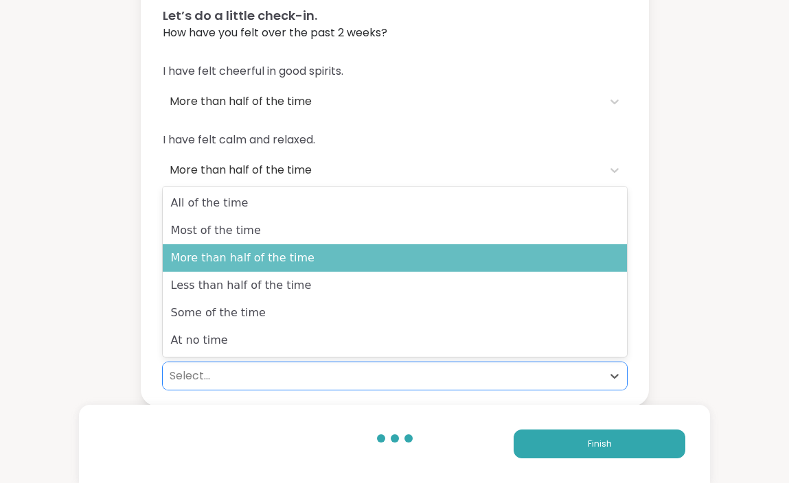
click at [307, 249] on div "More than half of the time" at bounding box center [395, 257] width 464 height 27
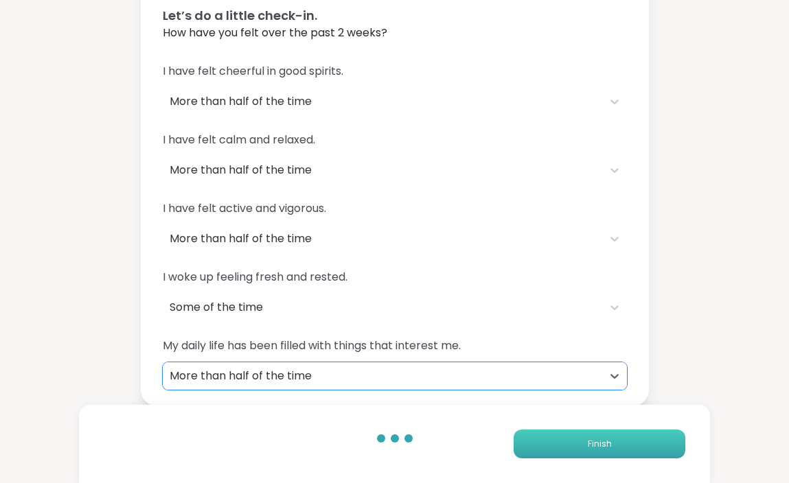
click at [543, 455] on button "Finish" at bounding box center [600, 444] width 172 height 29
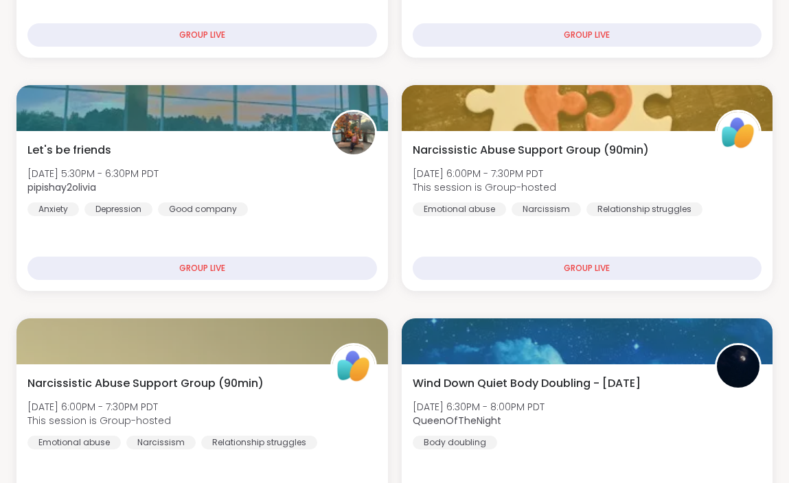
scroll to position [450, 0]
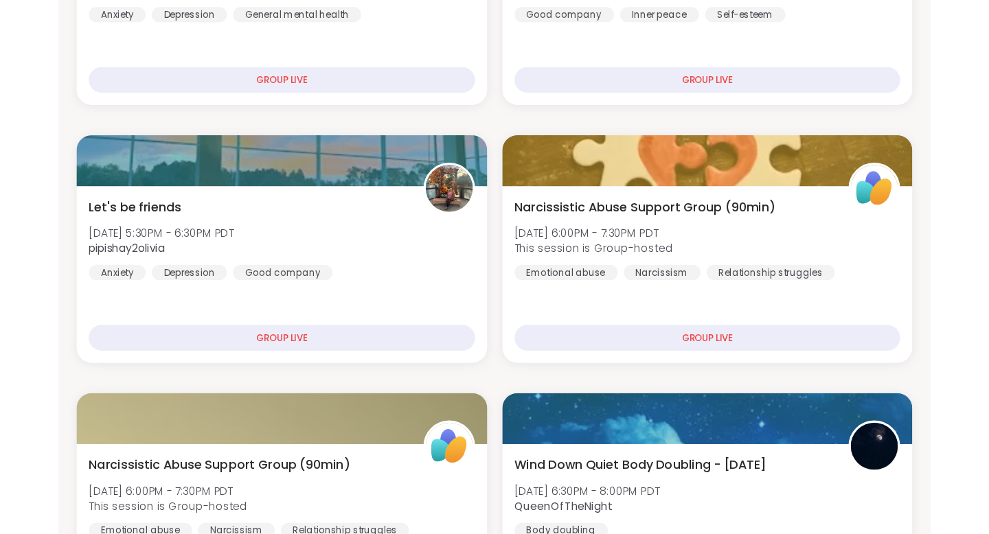
scroll to position [0, 0]
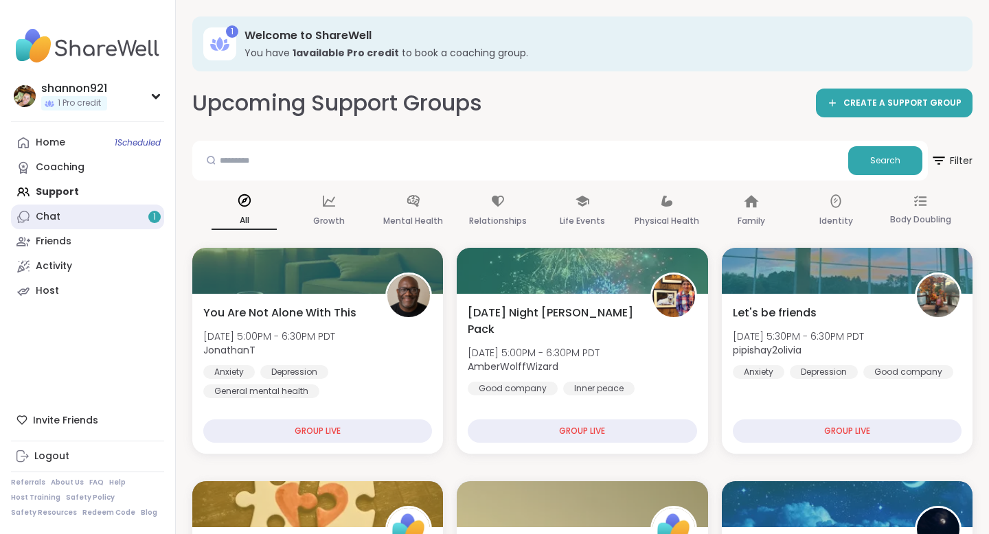
click at [114, 211] on link "Chat 1" at bounding box center [87, 217] width 153 height 25
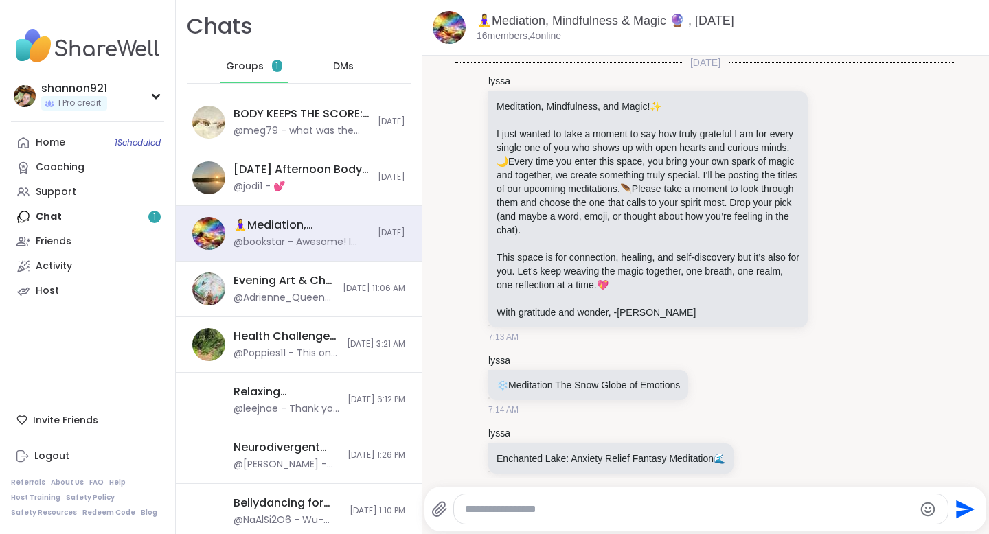
scroll to position [4622, 0]
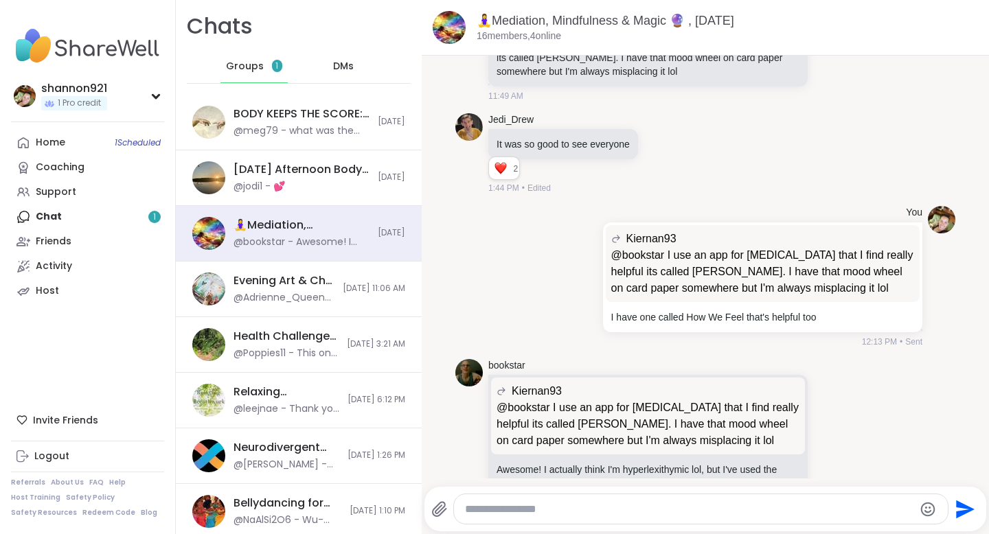
click at [160, 213] on div "Home 1 Scheduled Coaching Support Chat 1 Friends Activity Host" at bounding box center [87, 216] width 153 height 173
click at [137, 216] on div "Home 1 Scheduled Coaching Support Chat 1 Friends Activity Host" at bounding box center [87, 216] width 153 height 173
click at [300, 114] on div "BODY KEEPS THE SCORE: TECHNICS BEYOND TRAUMA, [DATE]" at bounding box center [301, 113] width 136 height 15
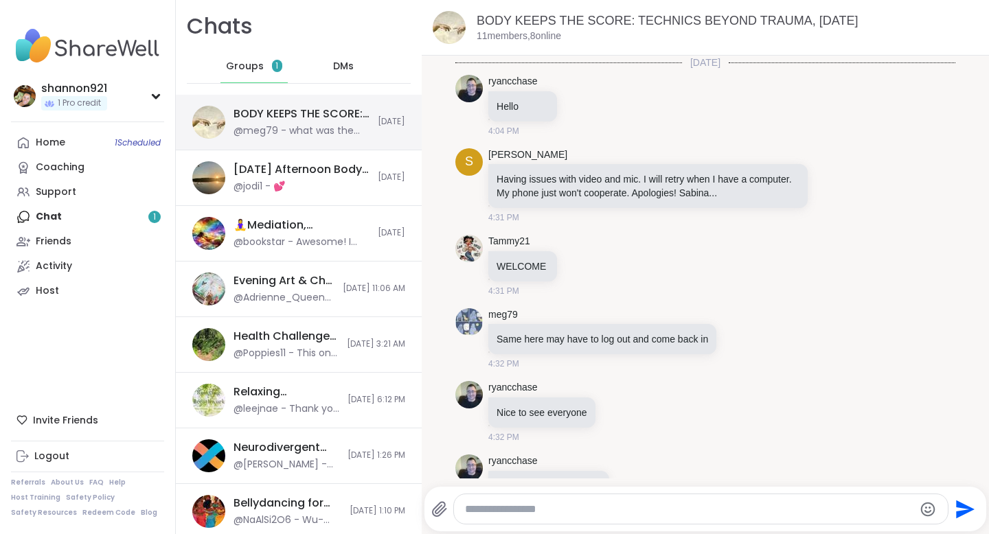
scroll to position [1552, 0]
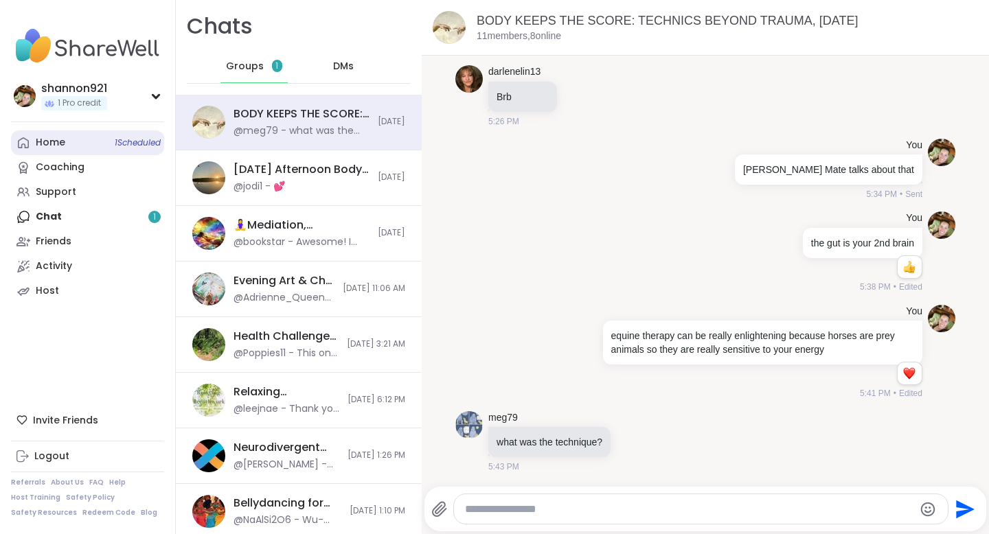
click at [88, 151] on link "Home 1 Scheduled" at bounding box center [87, 142] width 153 height 25
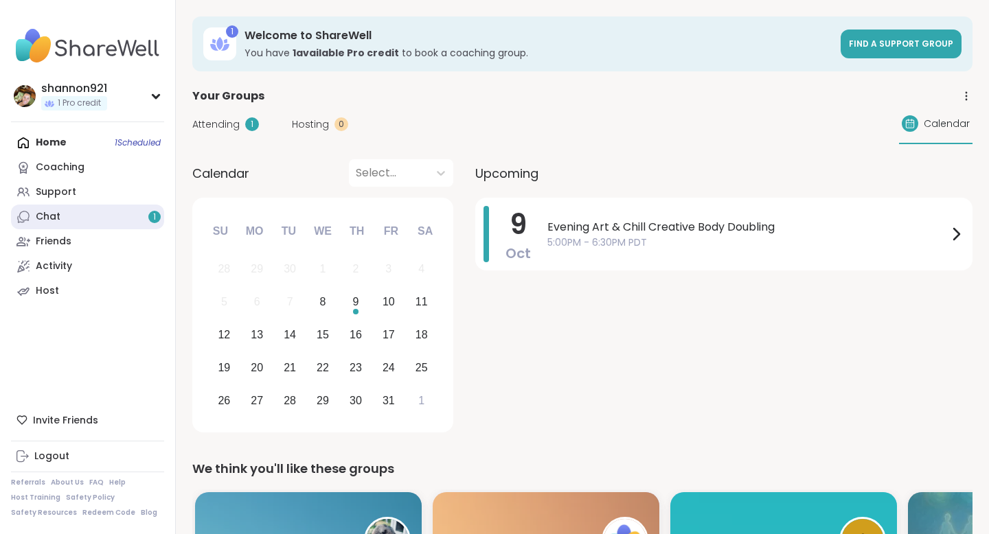
click at [96, 214] on link "Chat 1" at bounding box center [87, 217] width 153 height 25
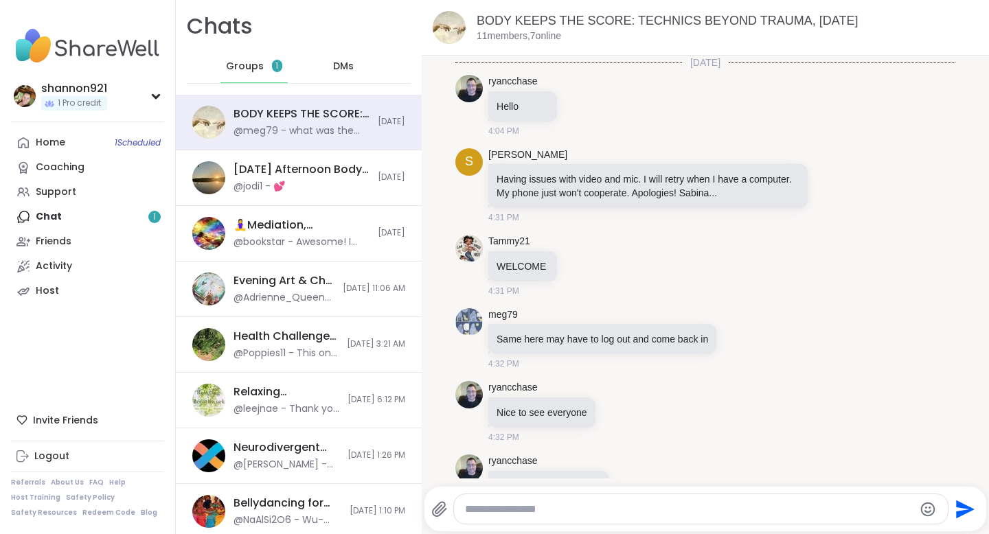
scroll to position [1552, 0]
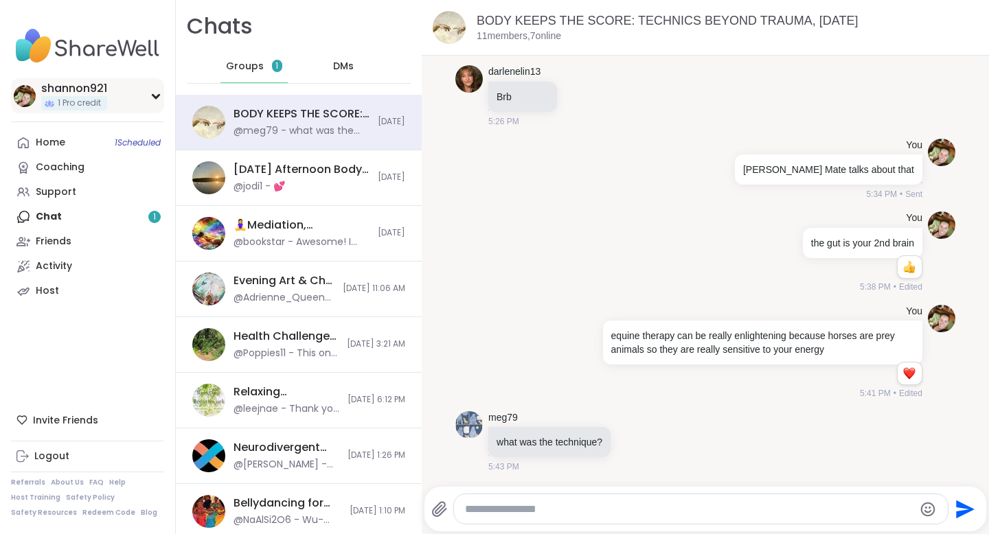
click at [100, 93] on div "shannon921" at bounding box center [74, 88] width 66 height 15
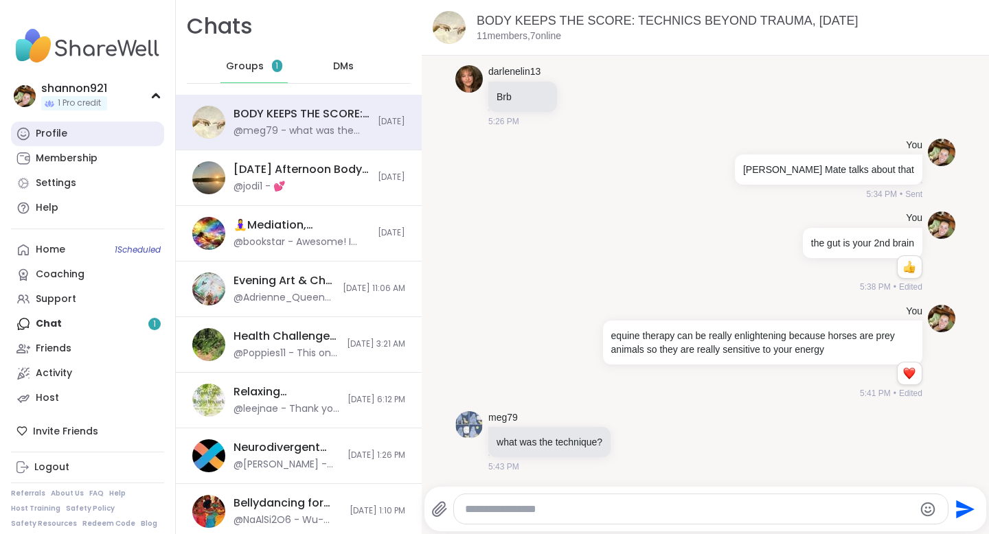
click at [47, 130] on div "Profile" at bounding box center [52, 134] width 32 height 14
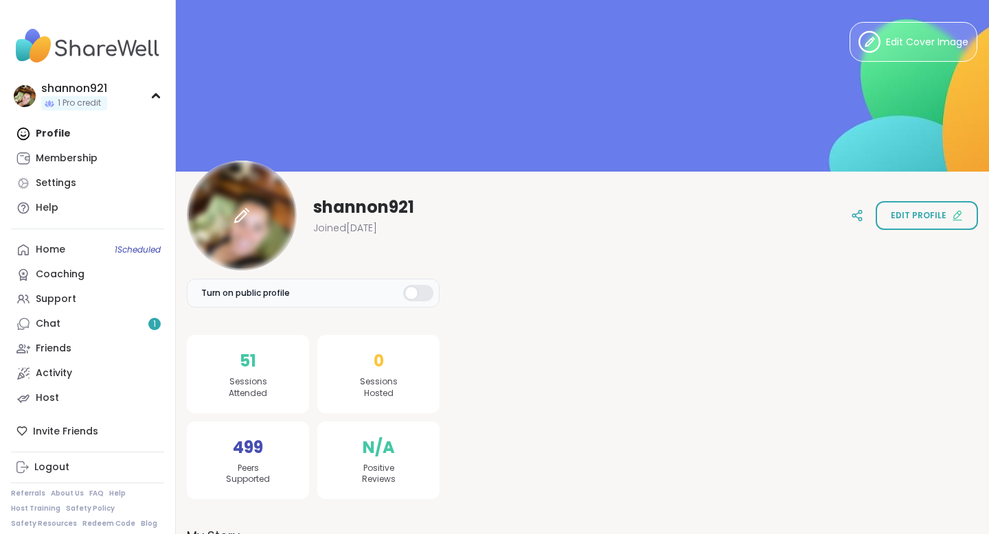
click at [273, 216] on div at bounding box center [242, 216] width 110 height 110
click at [130, 321] on link "Chat 1" at bounding box center [87, 324] width 153 height 25
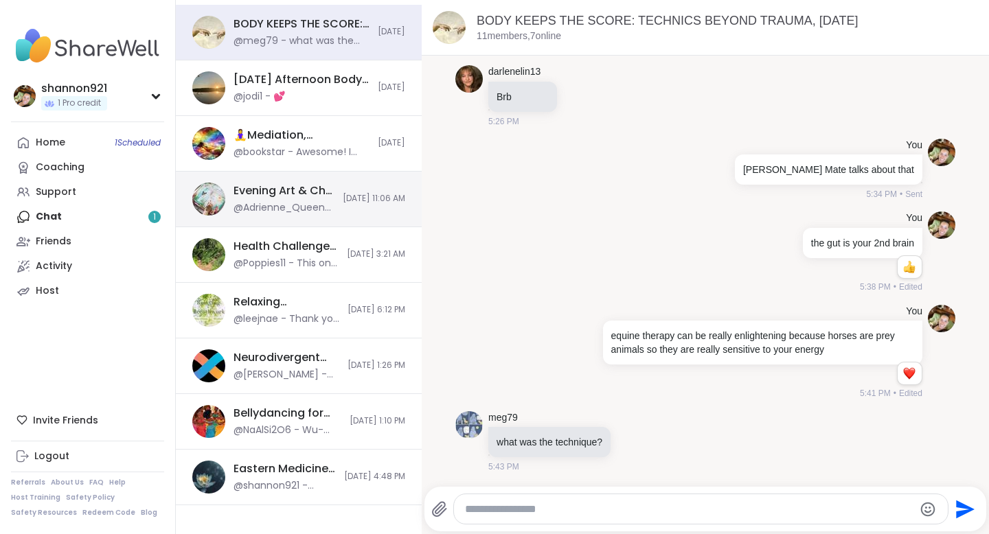
scroll to position [95, 0]
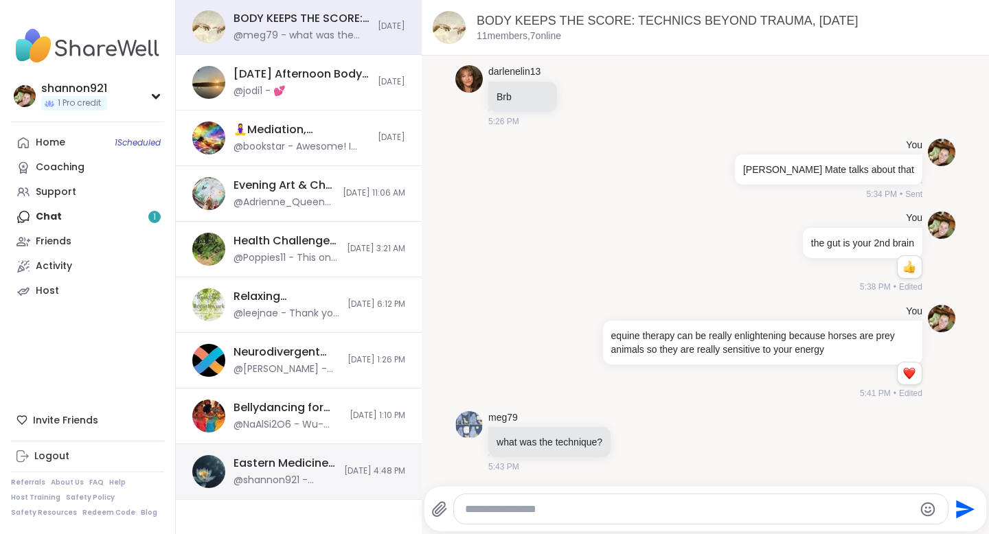
click at [277, 465] on div "Eastern Medicine Wellness, [DATE]" at bounding box center [284, 463] width 102 height 15
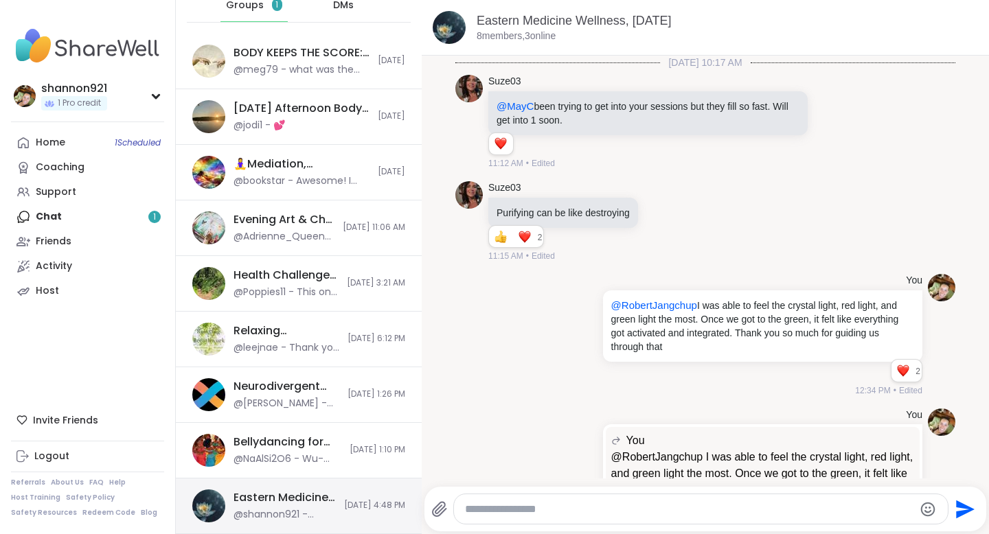
scroll to position [377, 0]
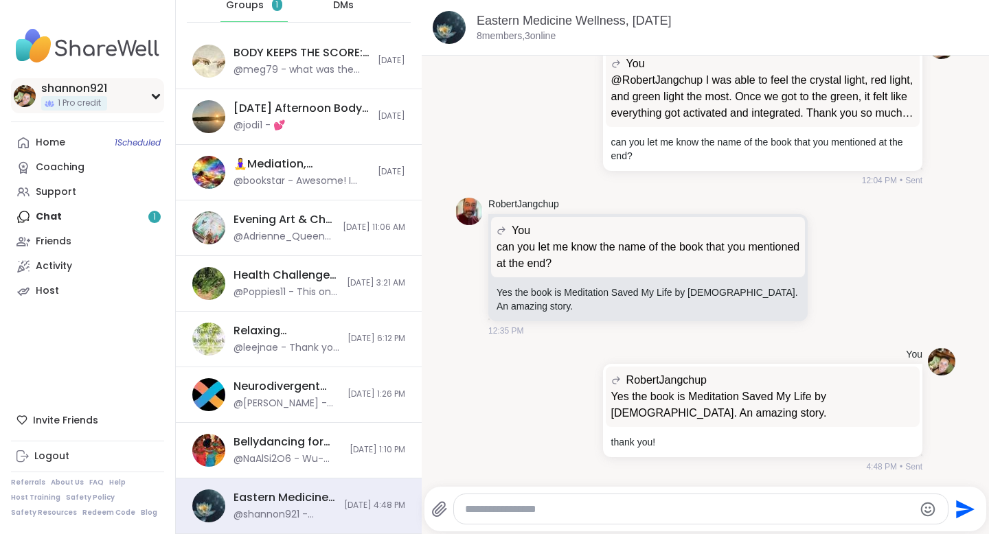
click at [130, 89] on div "shannon921 1 Pro credit" at bounding box center [87, 95] width 153 height 35
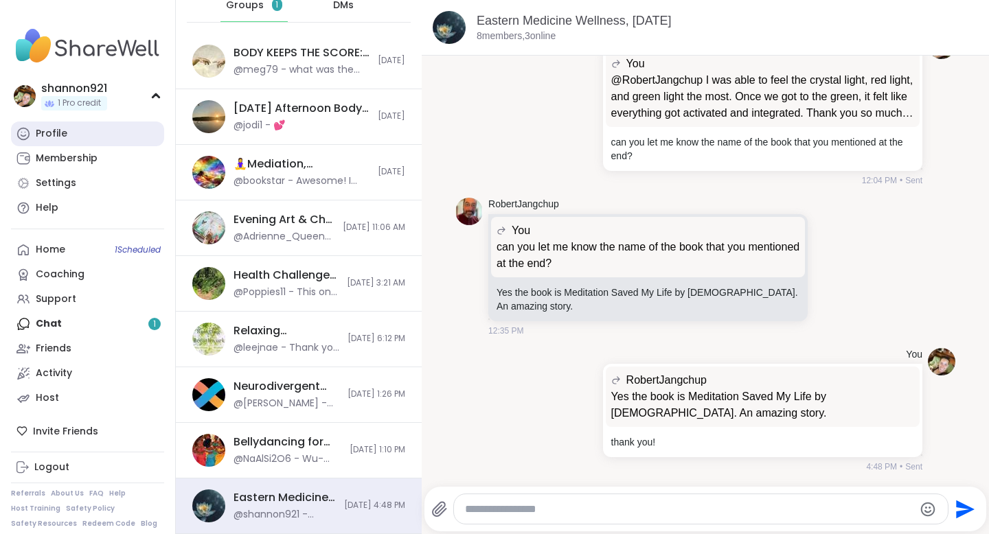
click at [41, 130] on div "Profile" at bounding box center [52, 134] width 32 height 14
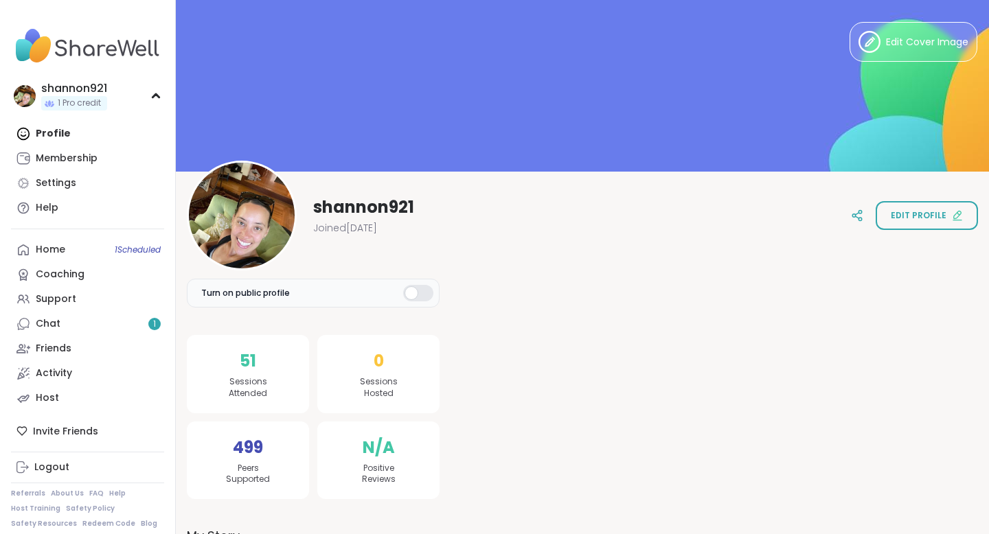
click at [354, 209] on span "shannon921" at bounding box center [363, 207] width 101 height 22
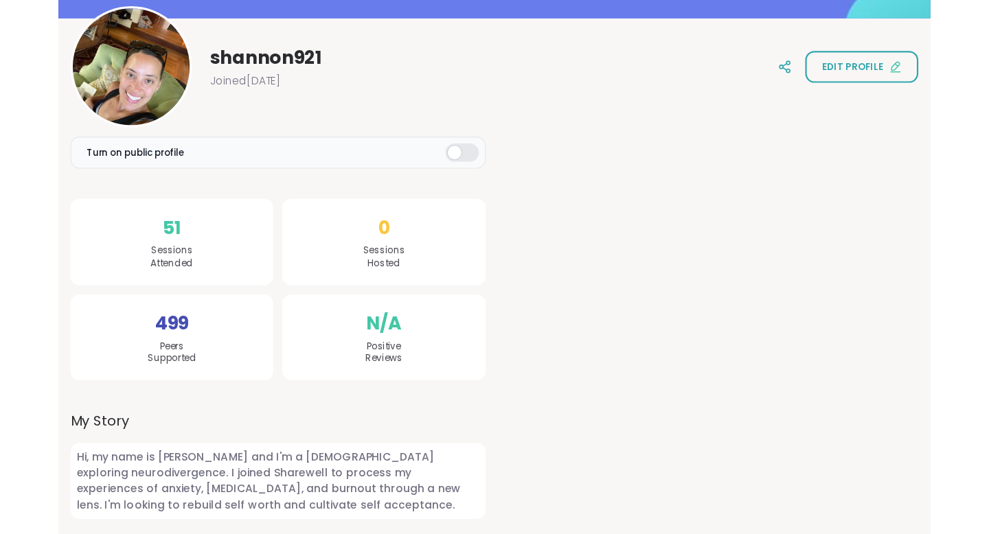
scroll to position [35, 0]
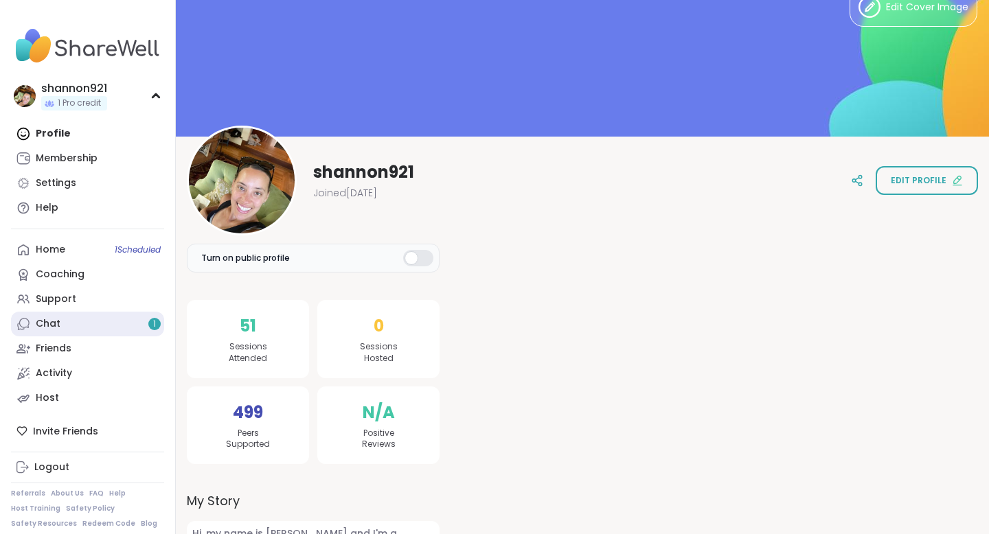
click at [67, 323] on link "Chat 1" at bounding box center [87, 324] width 153 height 25
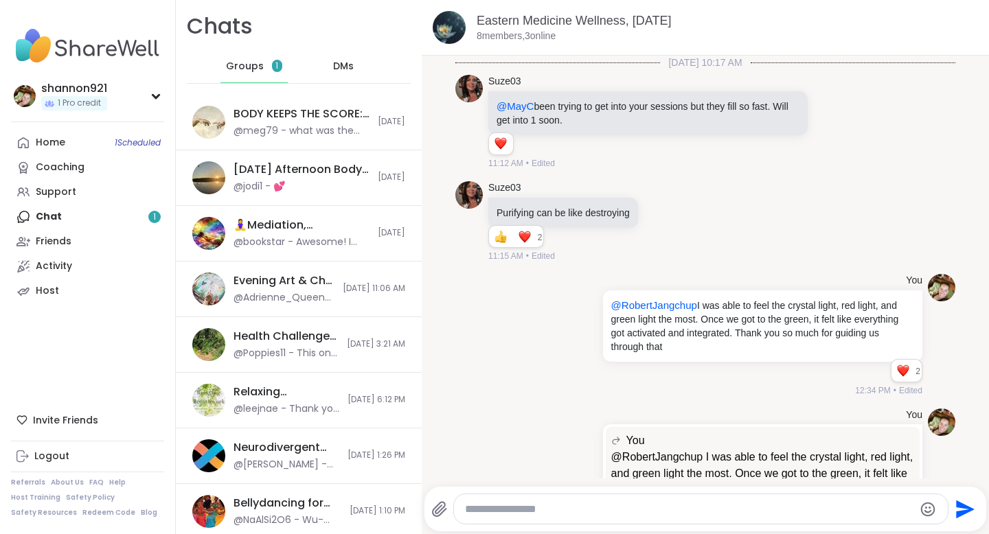
scroll to position [377, 0]
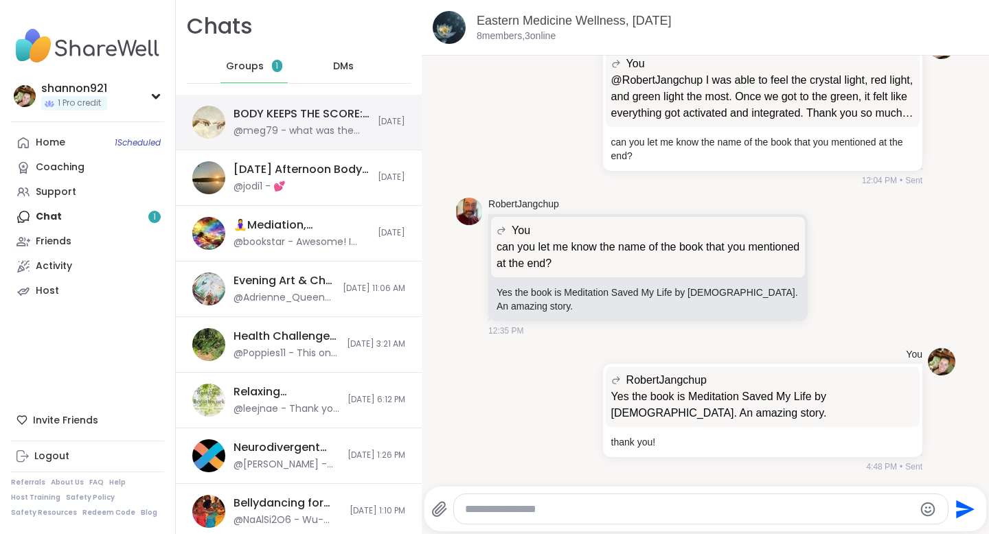
click at [327, 135] on div "@meg79 - what was the technique?" at bounding box center [301, 131] width 136 height 14
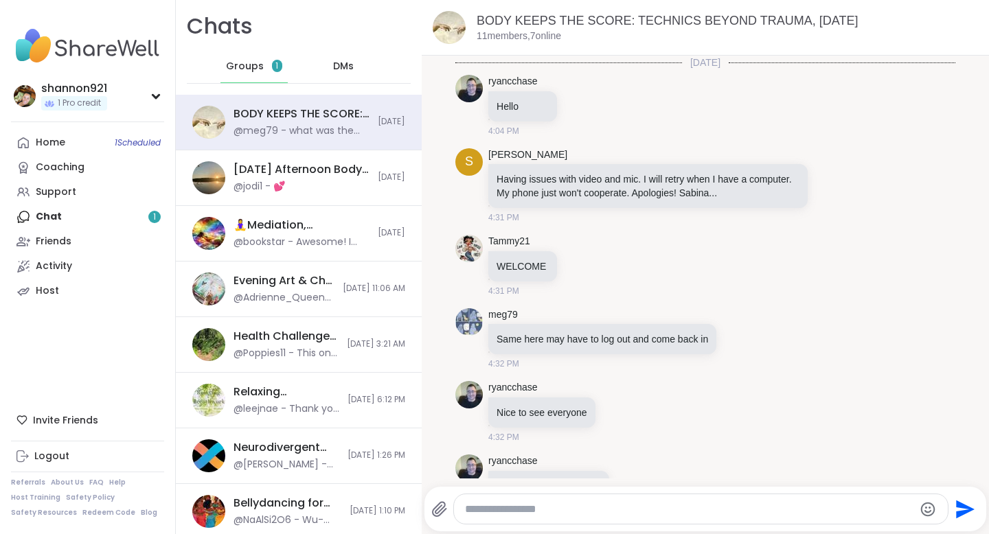
scroll to position [1552, 0]
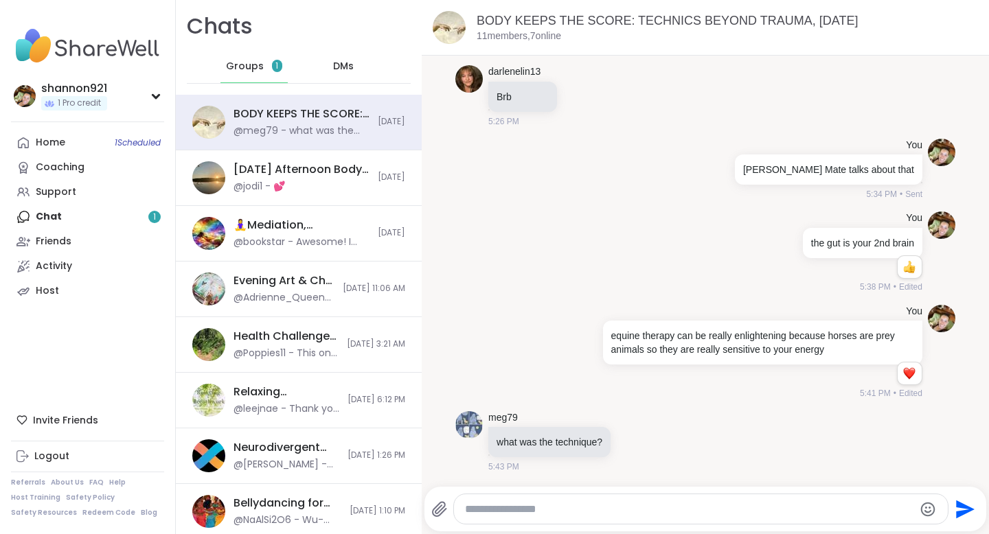
click at [253, 66] on span "Groups" at bounding box center [245, 67] width 38 height 14
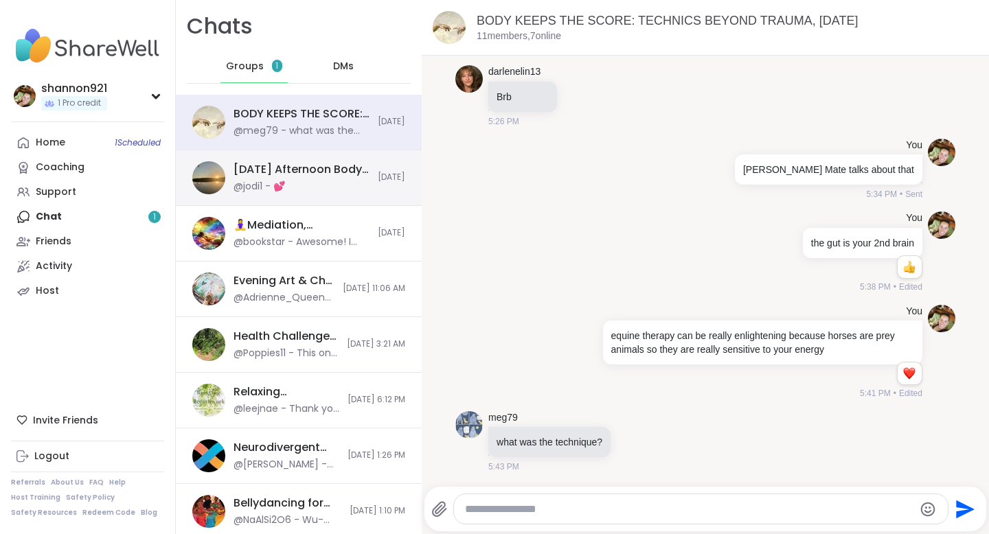
click at [250, 198] on div "[DATE] Afternoon Body Double Buddies, [DATE] @jodi1 - 💕 [DATE]" at bounding box center [299, 178] width 246 height 56
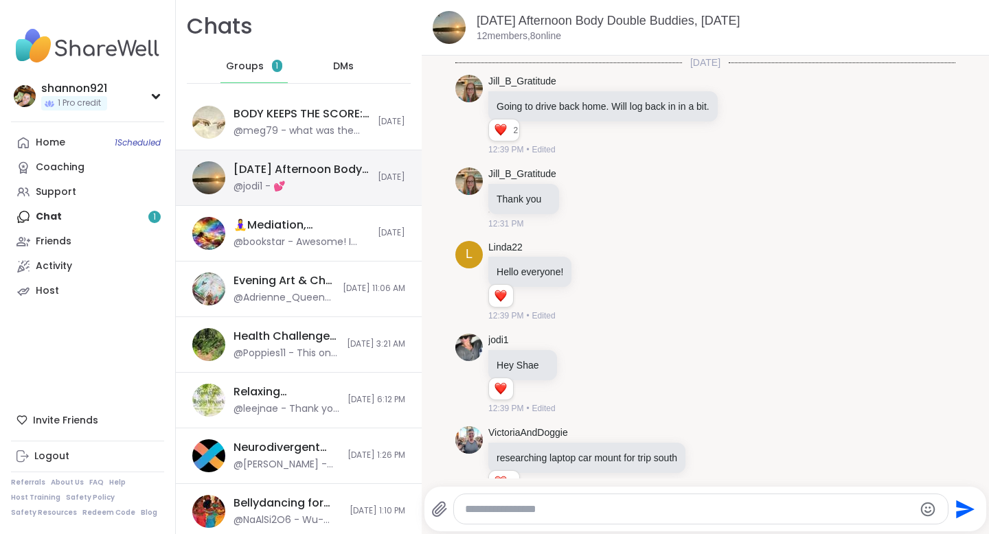
scroll to position [2919, 0]
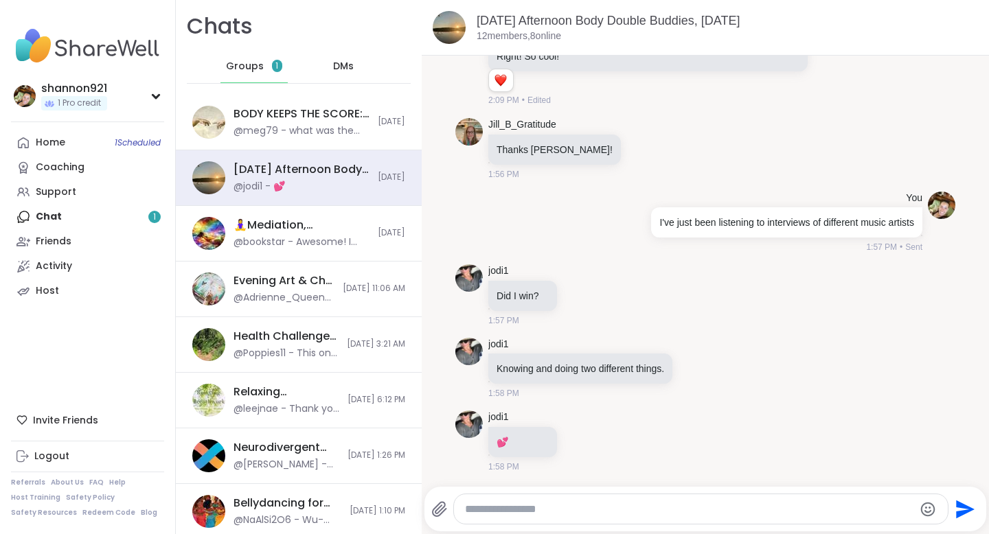
click at [68, 215] on div "Home 1 Scheduled Coaching Support Chat 1 Friends Activity Host" at bounding box center [87, 216] width 153 height 173
click at [122, 209] on div "Home 1 Scheduled Coaching Support Chat 1 Friends Activity Host" at bounding box center [87, 216] width 153 height 173
click at [113, 192] on link "Support" at bounding box center [87, 192] width 153 height 25
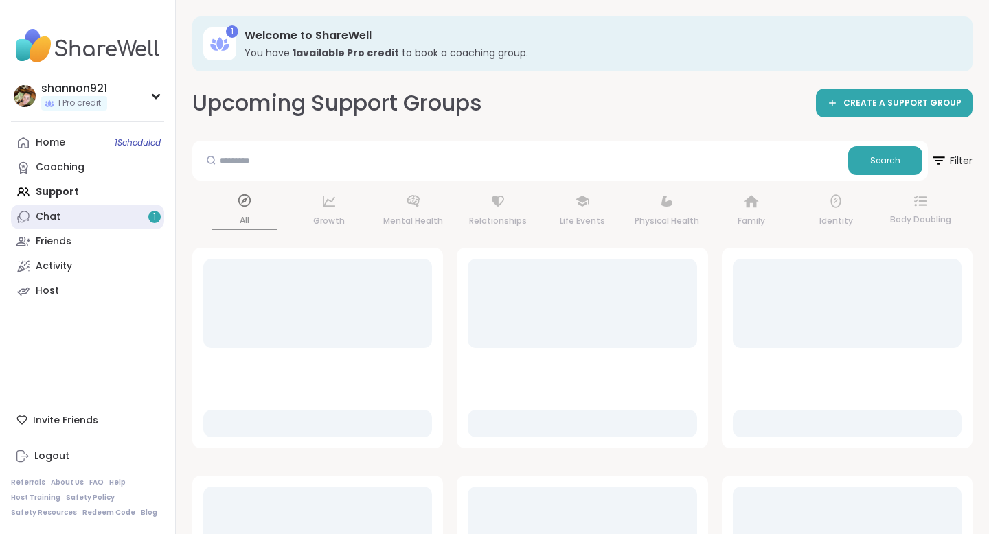
click at [108, 214] on link "Chat 1" at bounding box center [87, 217] width 153 height 25
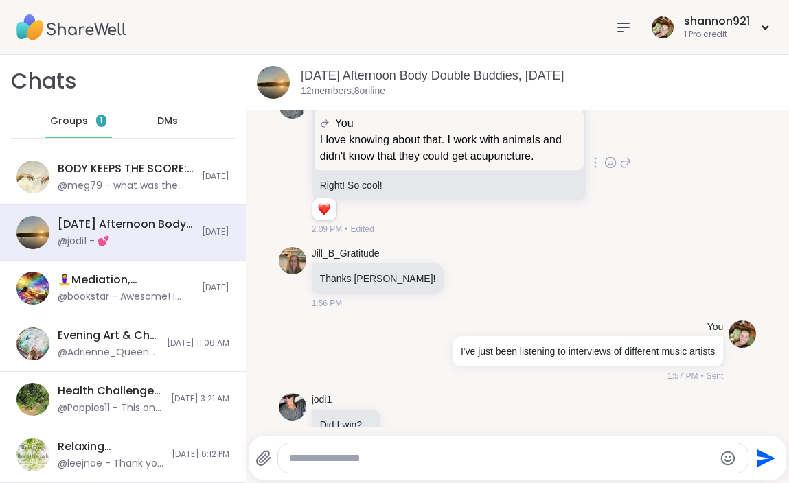
scroll to position [2943, 0]
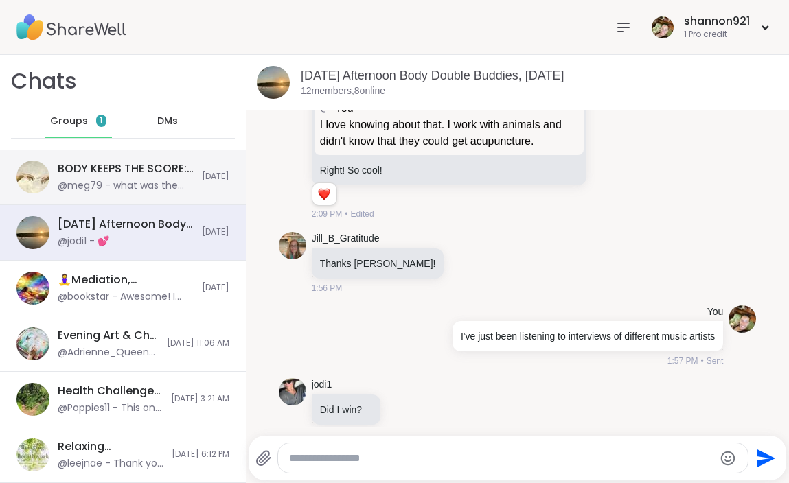
click at [148, 181] on div "@meg79 - what was the technique?" at bounding box center [126, 186] width 136 height 14
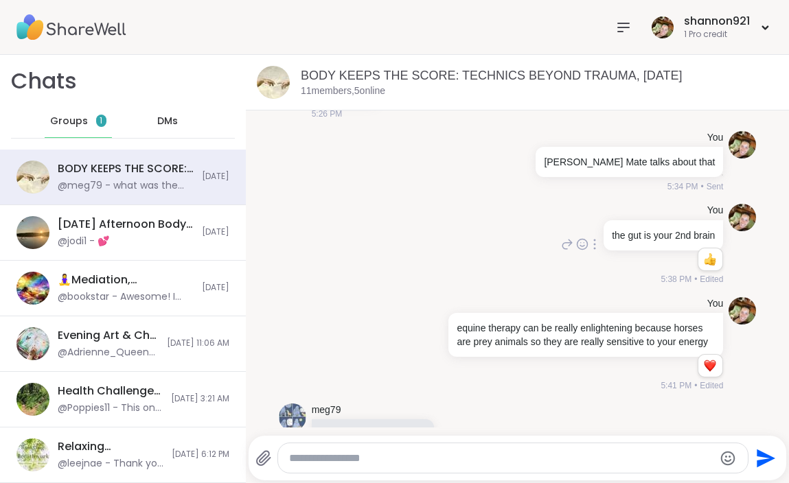
scroll to position [1686, 0]
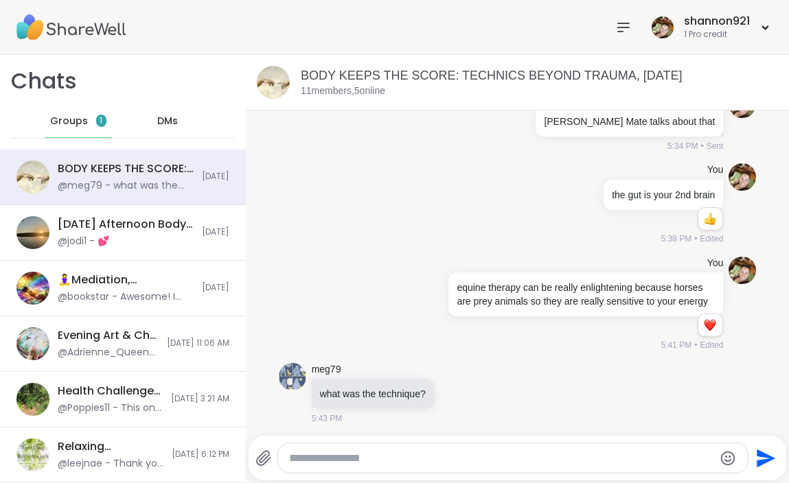
click at [457, 457] on textarea "Type your message" at bounding box center [501, 459] width 424 height 14
paste textarea "**********"
type textarea "**********"
drag, startPoint x: 566, startPoint y: 454, endPoint x: 407, endPoint y: 433, distance: 160.6
click at [407, 433] on div "BODY KEEPS THE SCORE: TECHNICS BEYOND TRAUMA, [DATE] members, 5 online [DATE] r…" at bounding box center [517, 269] width 543 height 428
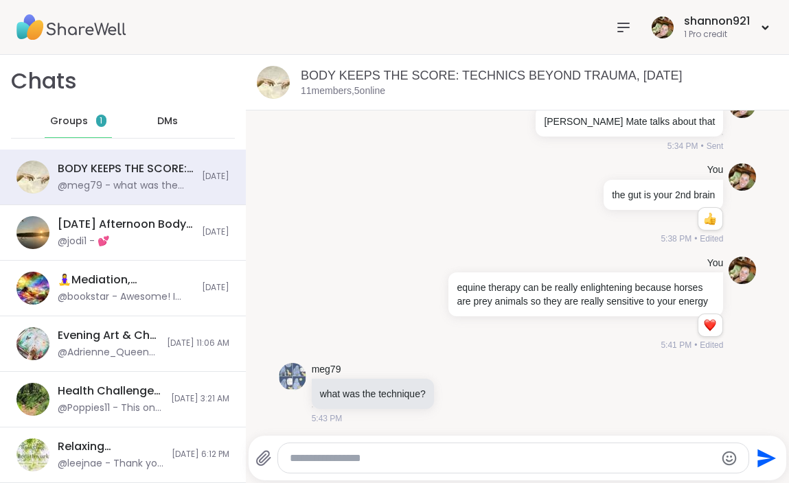
paste textarea "**********"
type textarea "**********"
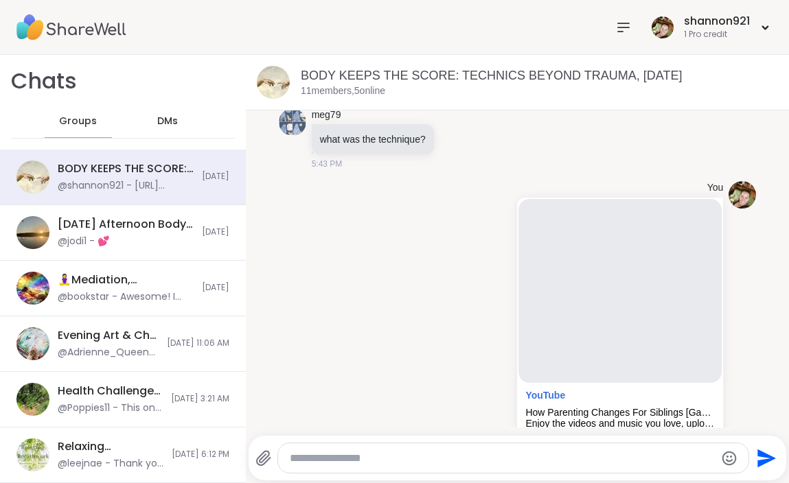
scroll to position [2010, 0]
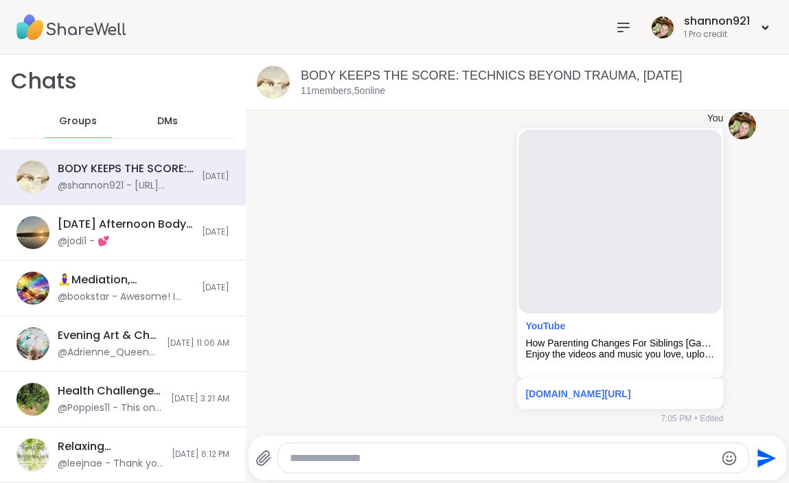
click at [85, 29] on img at bounding box center [71, 27] width 110 height 48
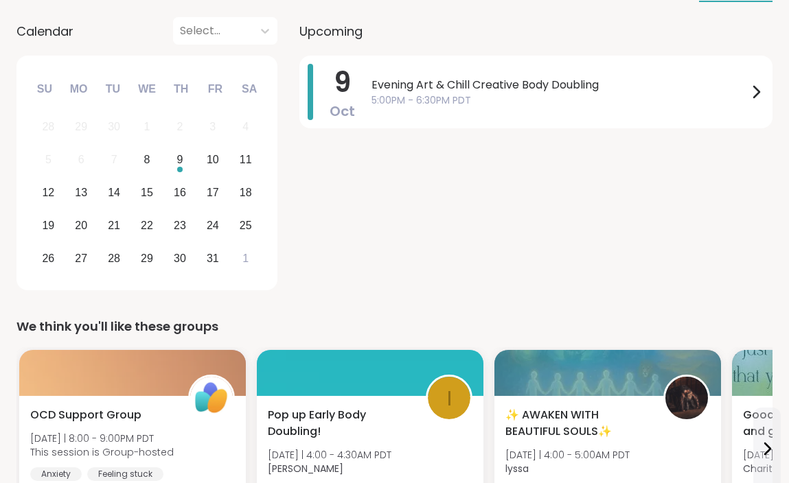
scroll to position [215, 0]
